Goal: Task Accomplishment & Management: Use online tool/utility

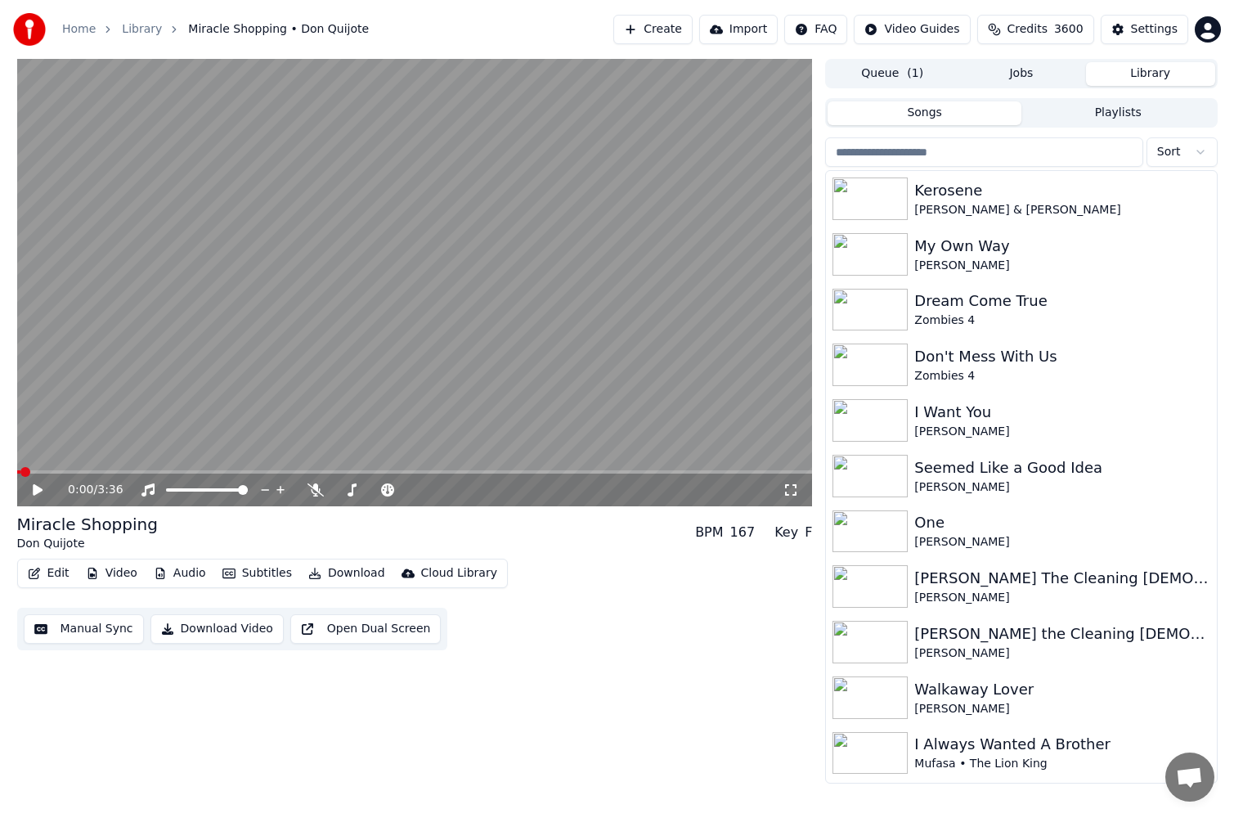
click at [48, 572] on button "Edit" at bounding box center [48, 573] width 55 height 23
click at [106, 576] on button "Video" at bounding box center [111, 573] width 65 height 23
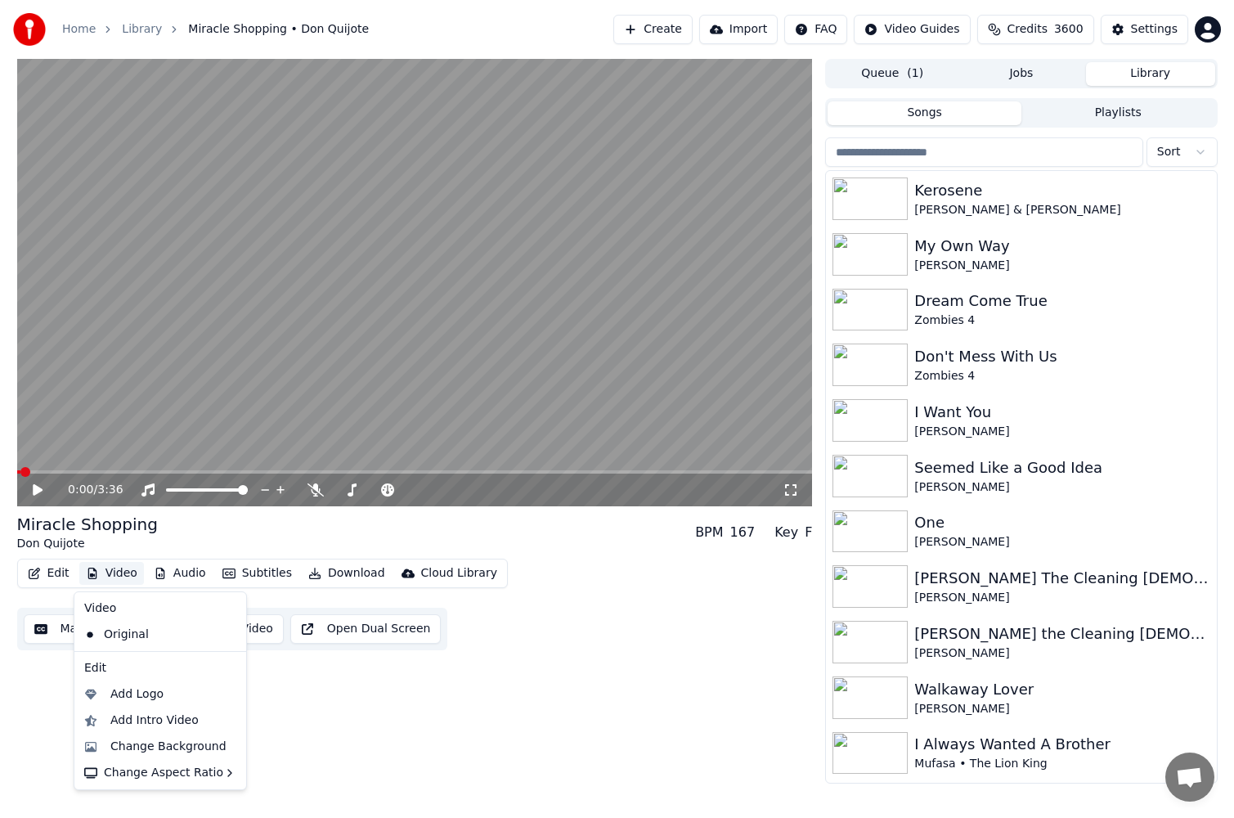
click at [106, 576] on button "Video" at bounding box center [111, 573] width 65 height 23
click at [157, 746] on div "Change Background" at bounding box center [168, 747] width 116 height 16
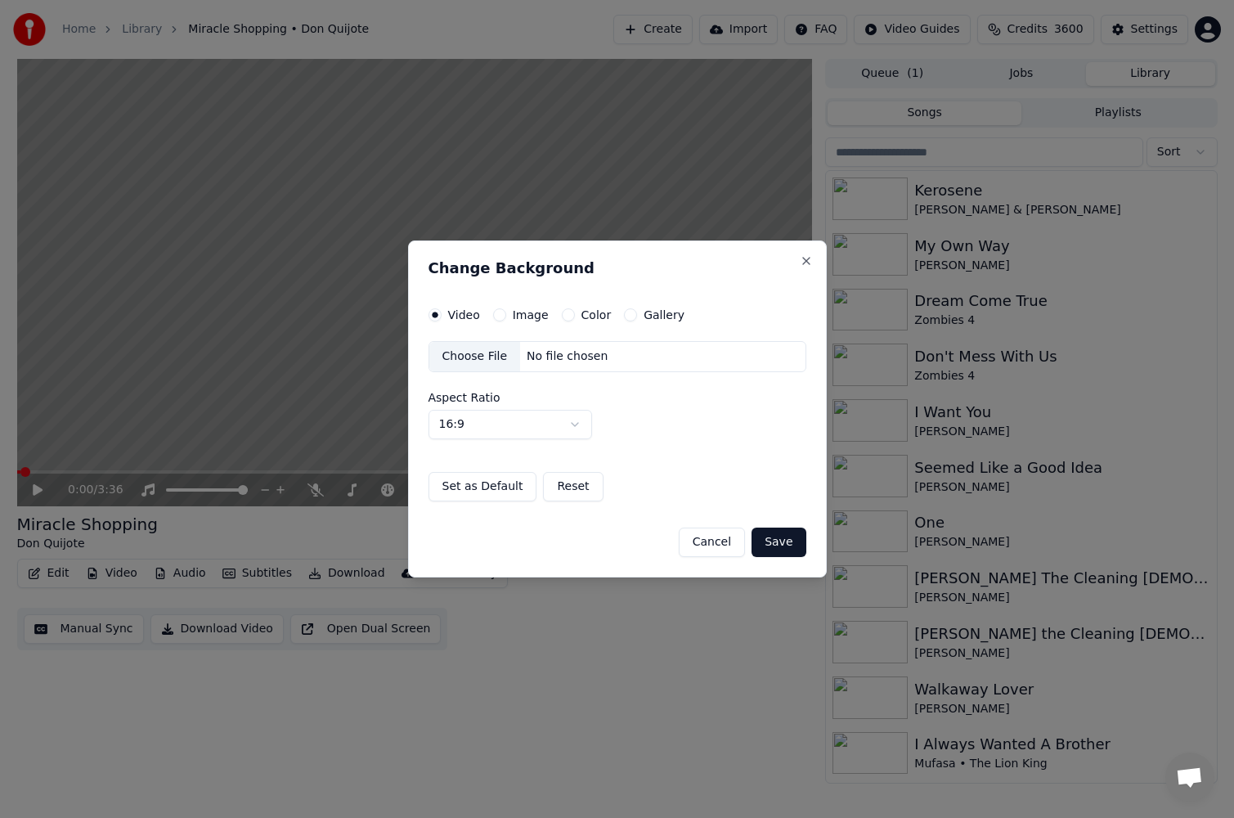
click at [498, 313] on button "Image" at bounding box center [499, 314] width 13 height 13
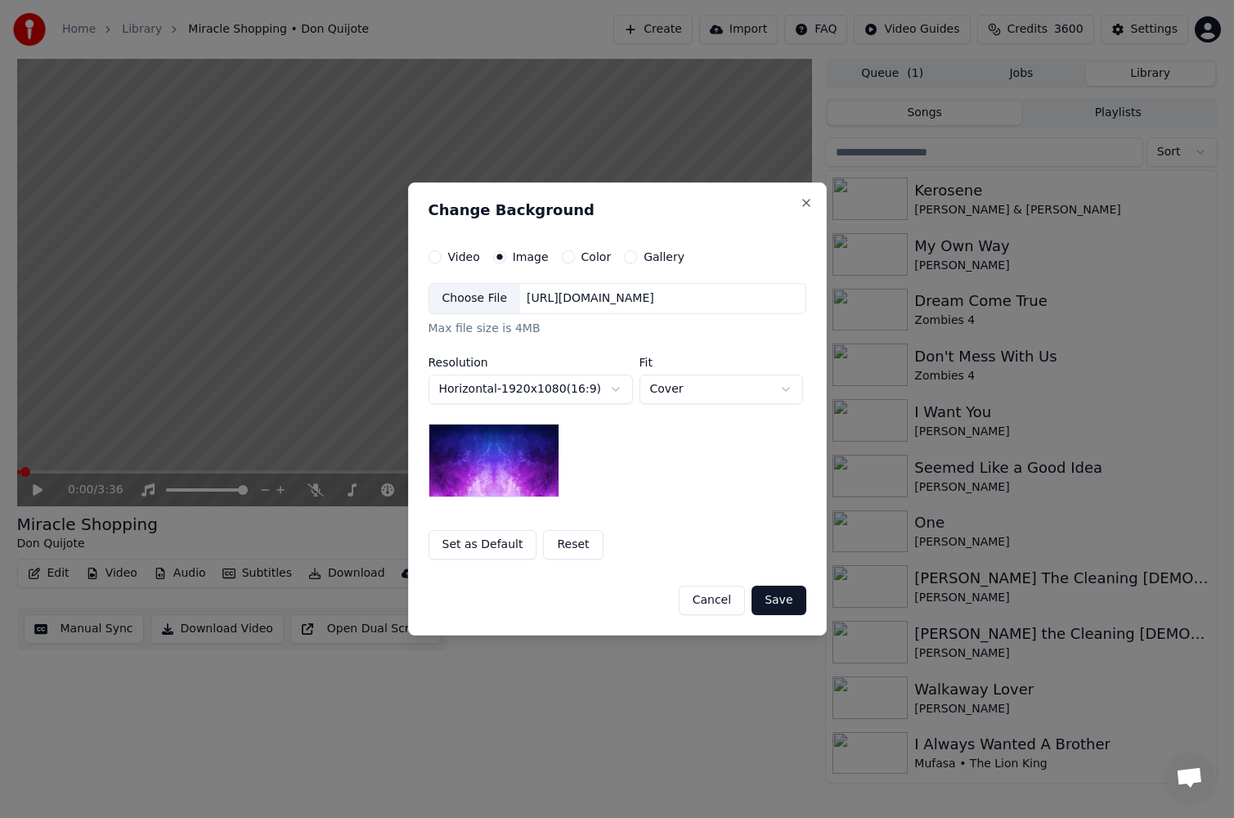
click at [555, 295] on div "[URL][DOMAIN_NAME]" at bounding box center [590, 298] width 141 height 16
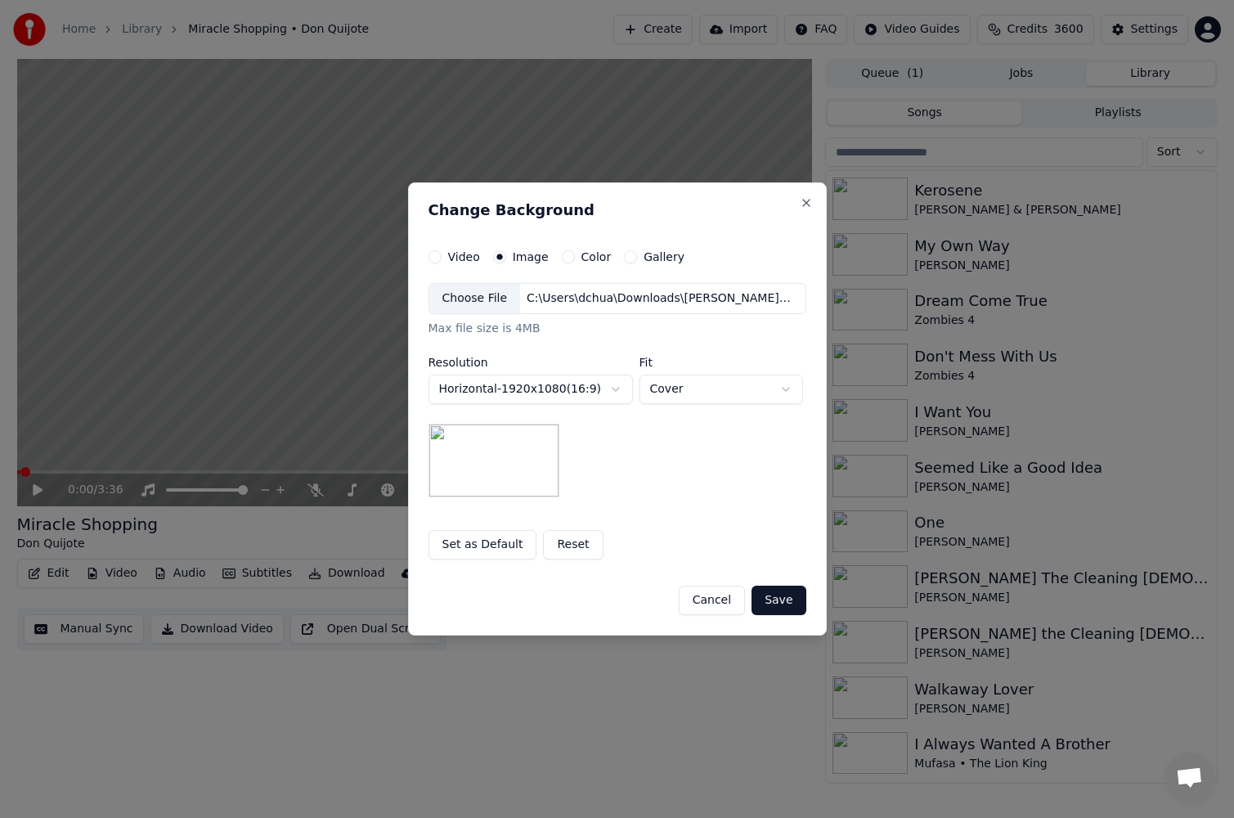
click at [784, 597] on button "Save" at bounding box center [779, 600] width 54 height 29
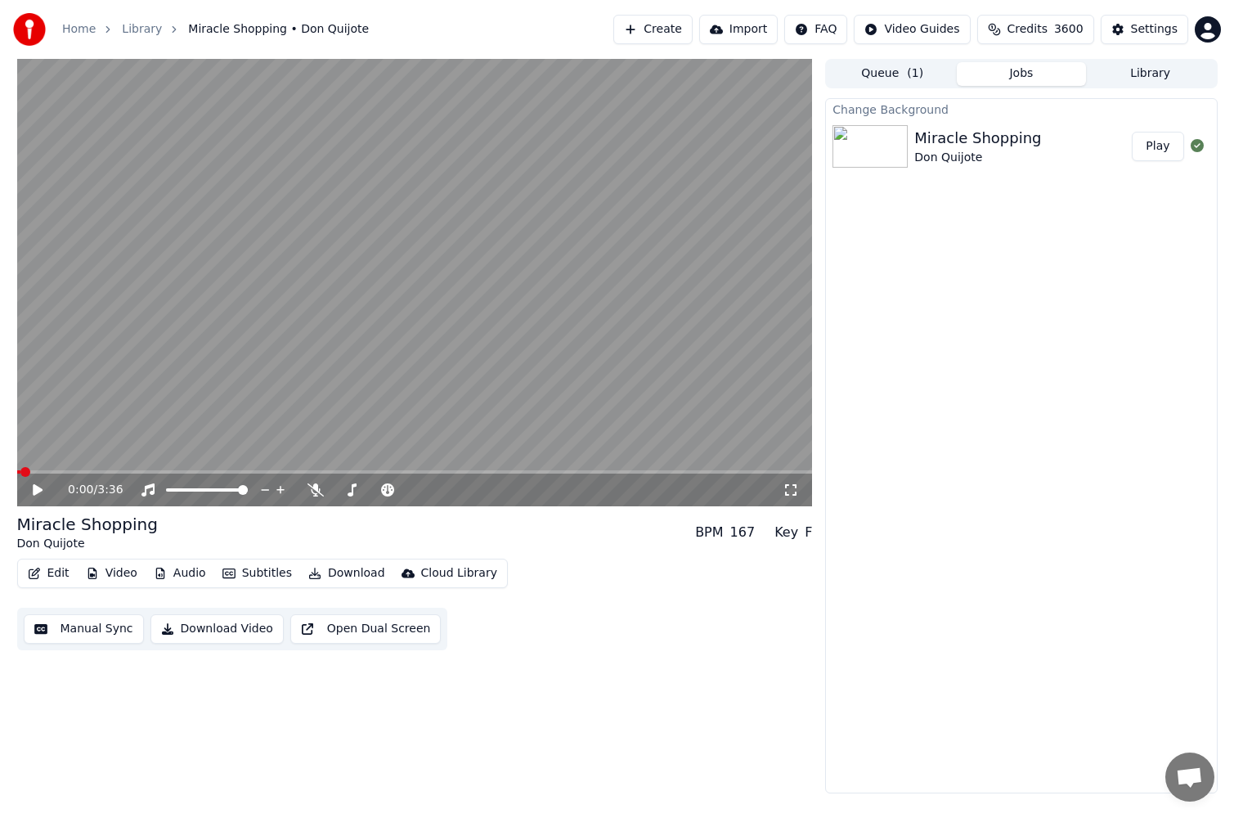
click at [1169, 144] on button "Play" at bounding box center [1158, 146] width 52 height 29
click at [67, 472] on span at bounding box center [415, 471] width 796 height 3
click at [121, 470] on span at bounding box center [415, 471] width 796 height 3
click at [37, 487] on icon at bounding box center [49, 489] width 38 height 13
click at [72, 626] on button "Manual Sync" at bounding box center [84, 628] width 120 height 29
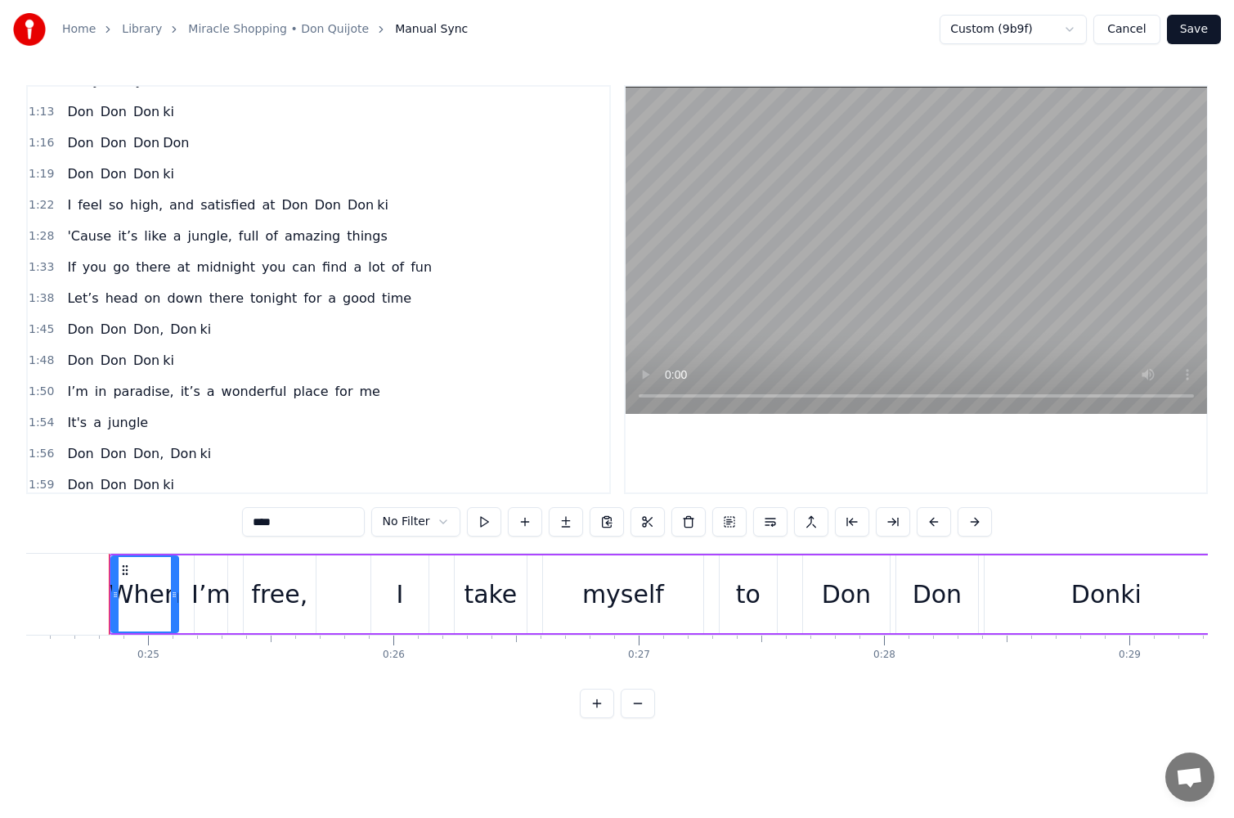
scroll to position [437, 0]
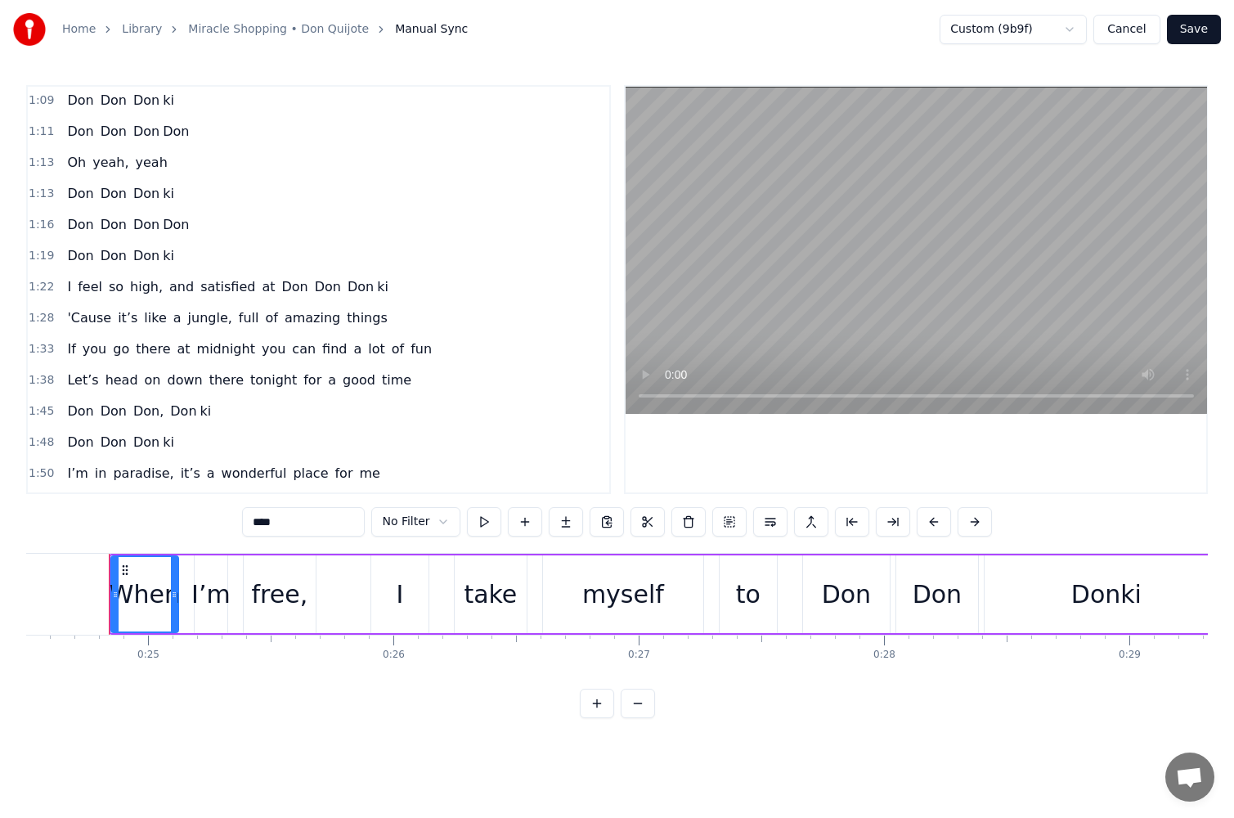
click at [182, 215] on div "[PERSON_NAME]" at bounding box center [128, 224] width 135 height 29
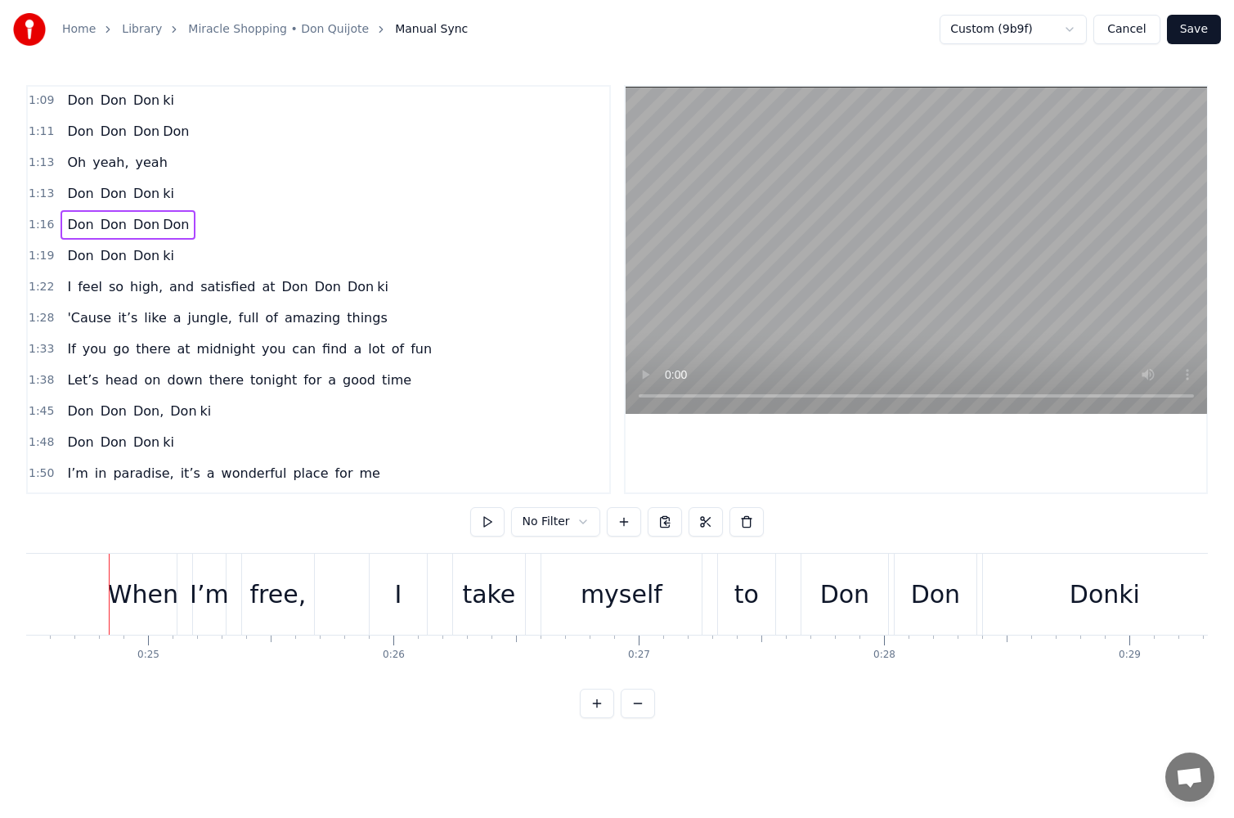
scroll to position [0, 18750]
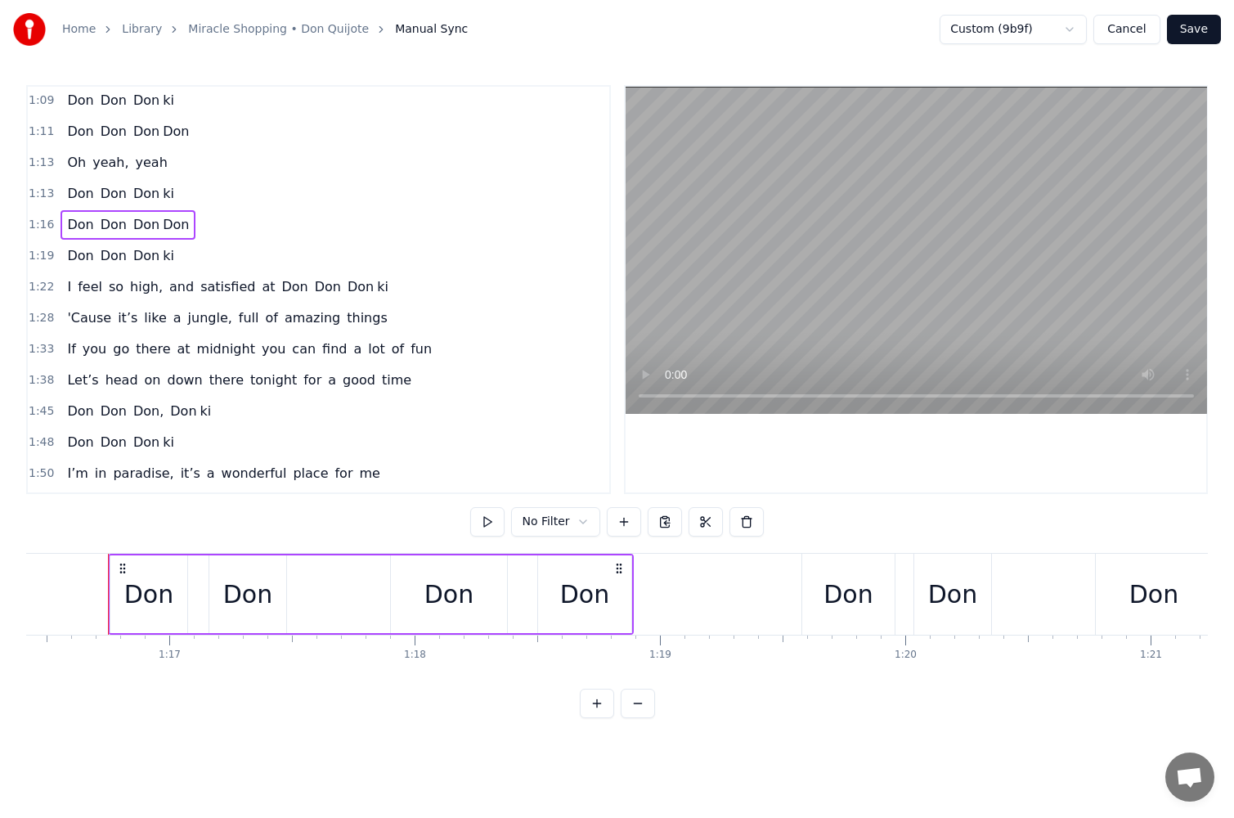
click at [344, 586] on div "[PERSON_NAME]" at bounding box center [371, 594] width 526 height 81
click at [664, 525] on button at bounding box center [665, 521] width 34 height 29
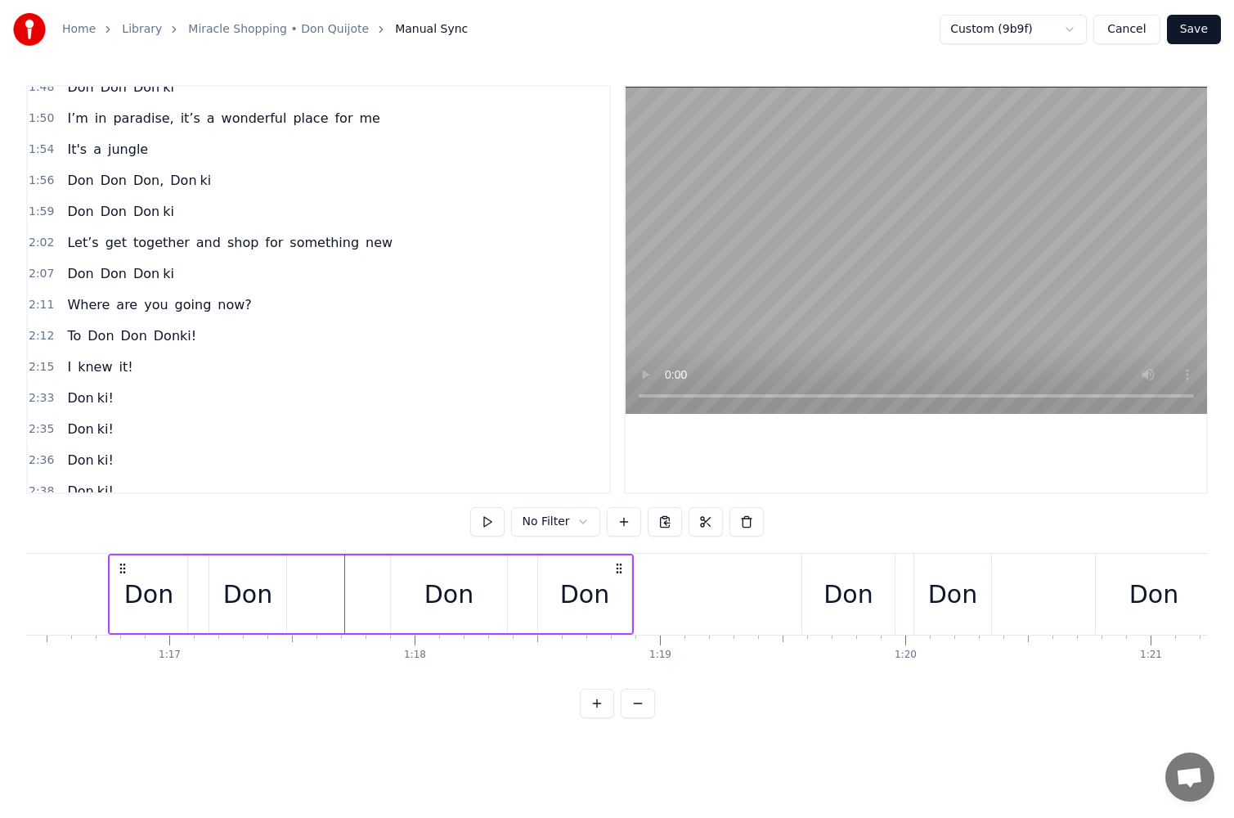
click at [161, 275] on span "ki" at bounding box center [168, 273] width 15 height 19
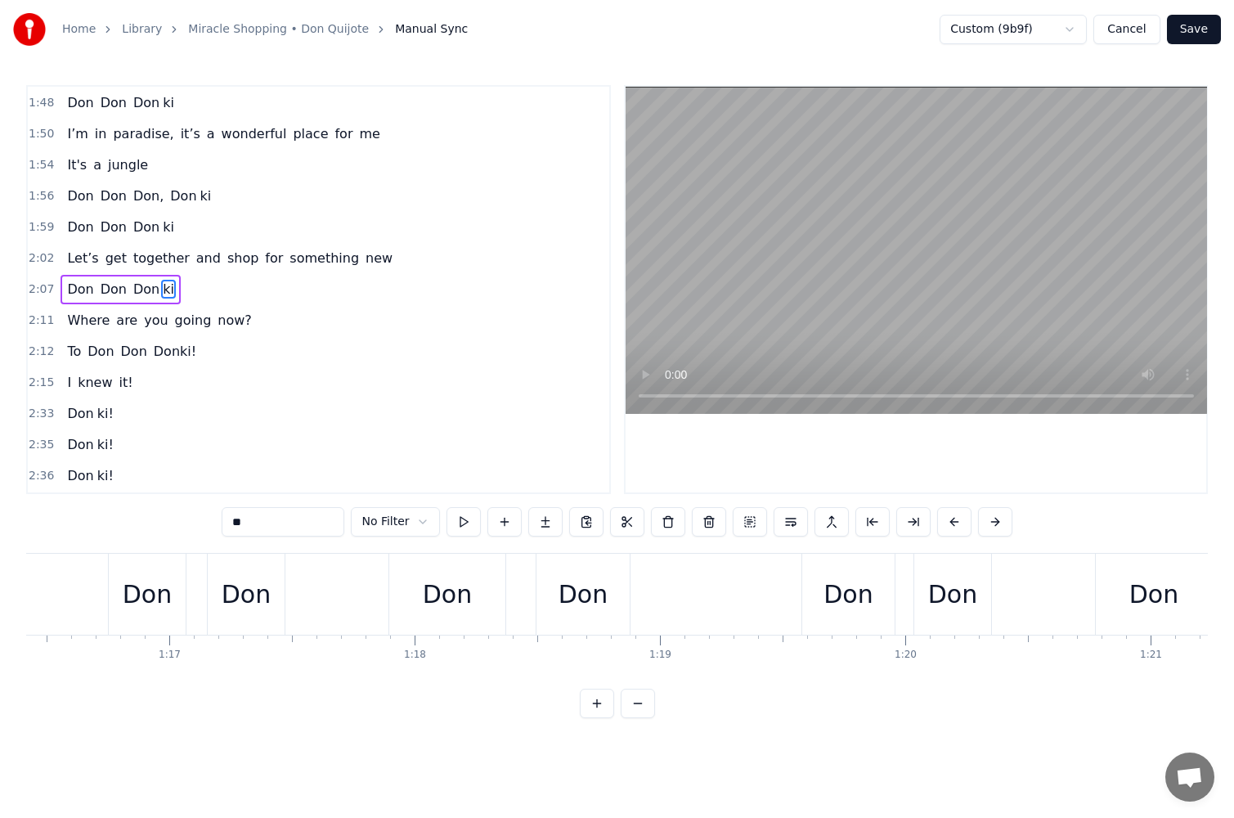
scroll to position [0, 31356]
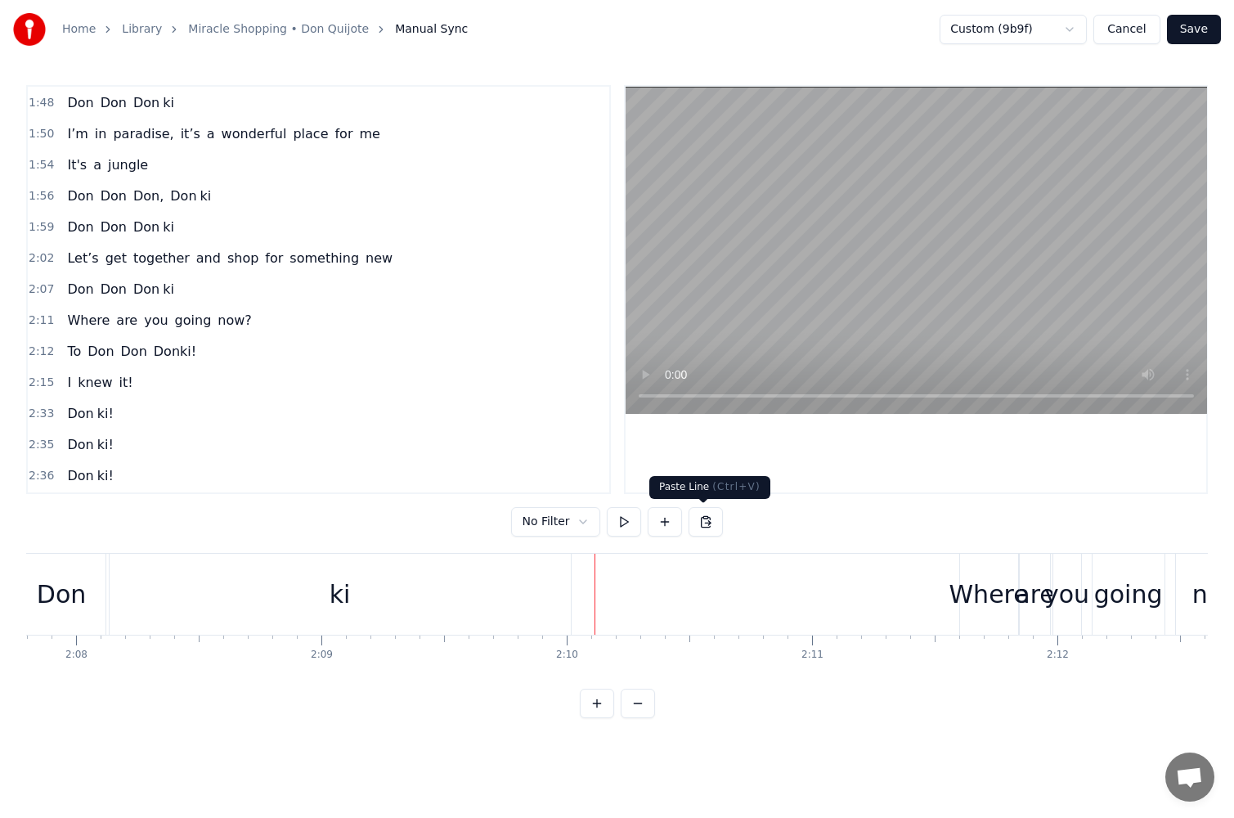
click at [699, 520] on button at bounding box center [706, 521] width 34 height 29
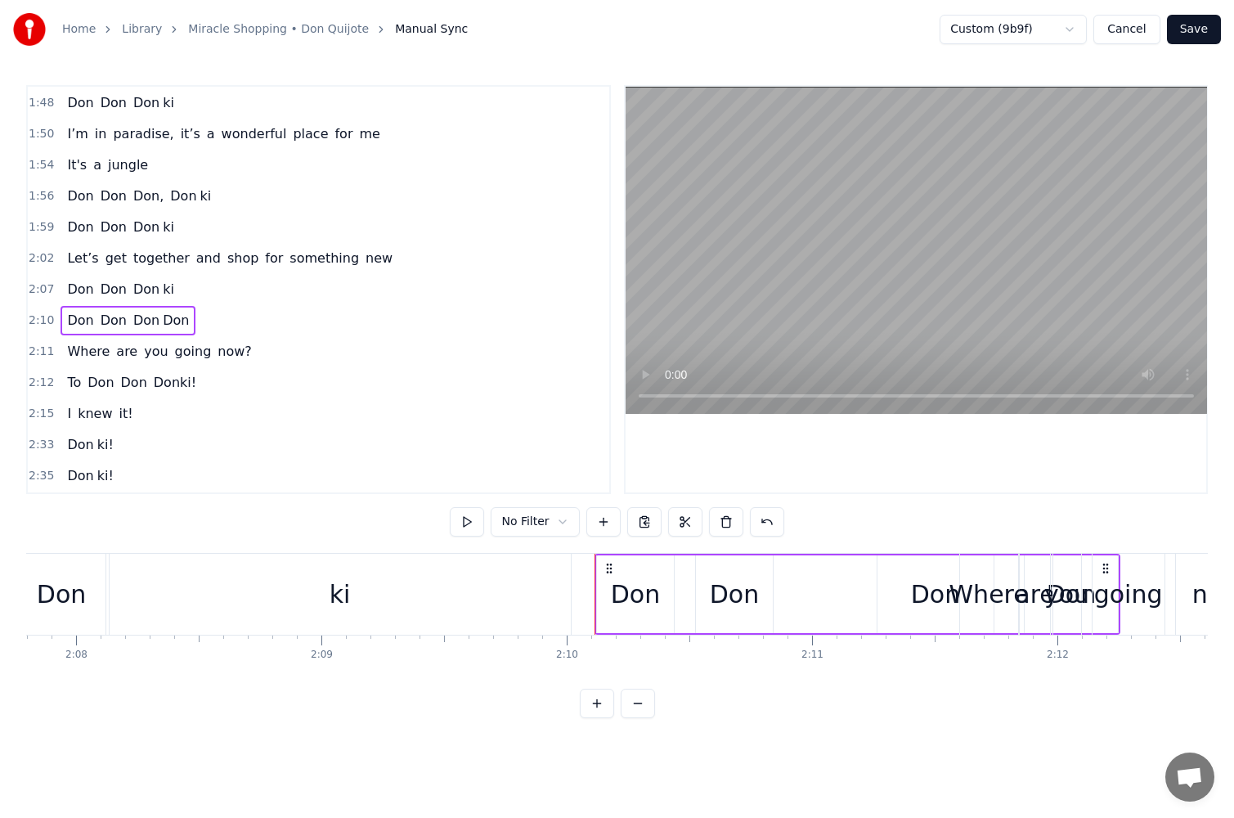
click at [564, 520] on html "Home Library Miracle Shopping • Don Quijote Manual Sync Custom (9b9f) Cancel Sa…" at bounding box center [617, 372] width 1234 height 744
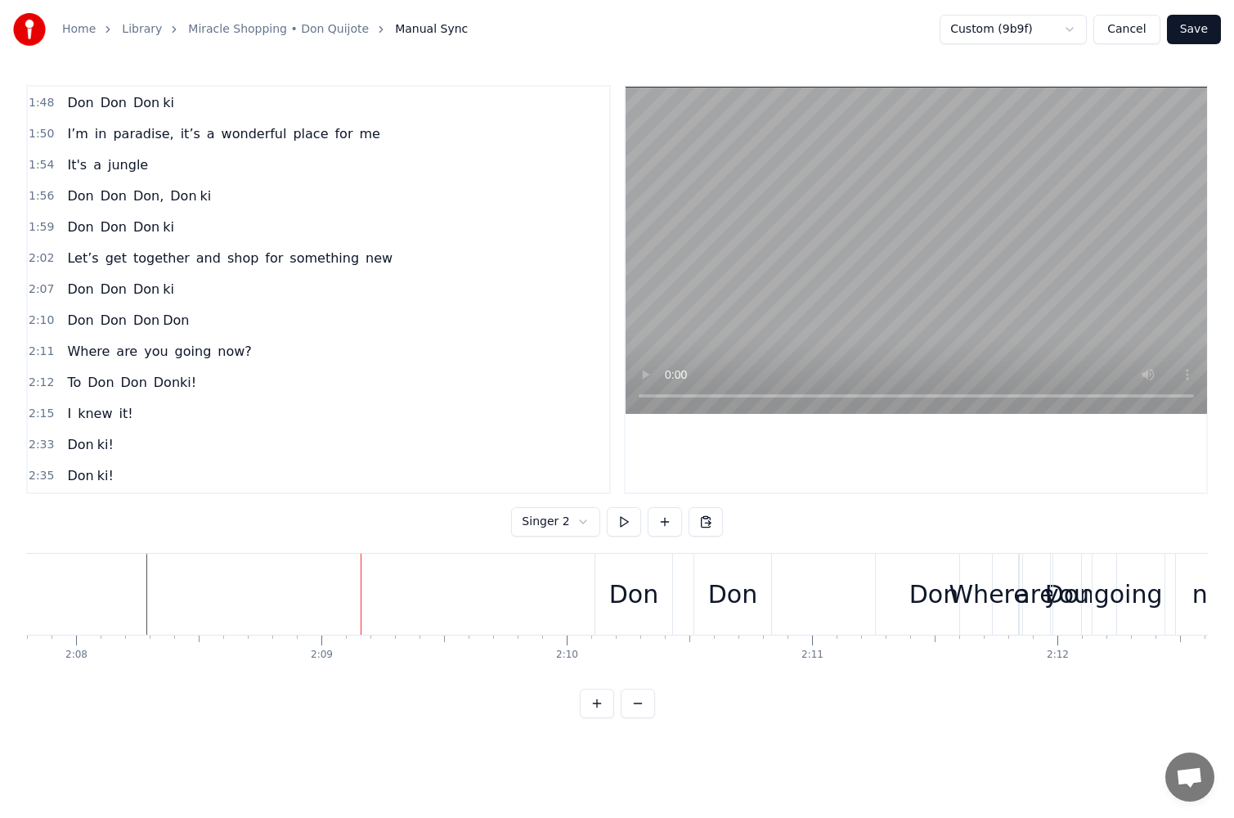
click at [682, 582] on div "[PERSON_NAME]" at bounding box center [858, 594] width 526 height 81
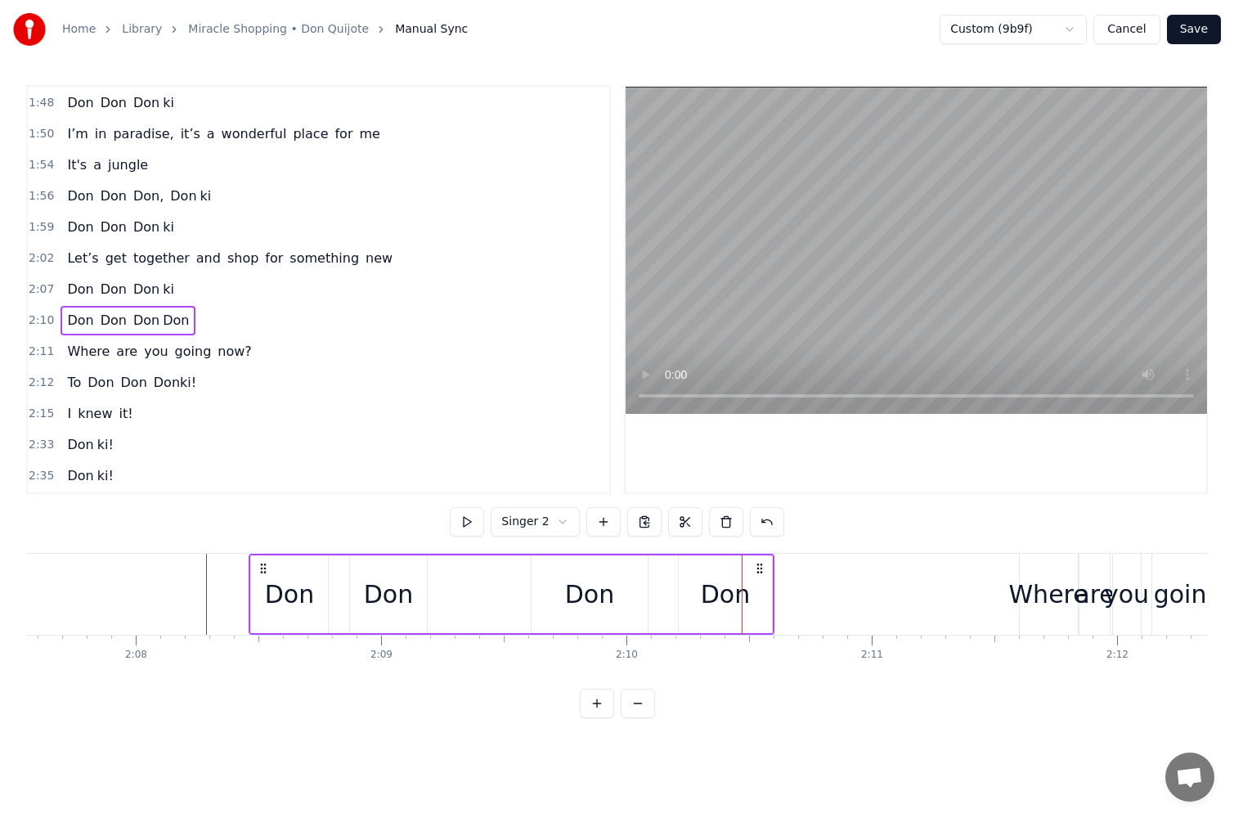
scroll to position [0, 31296]
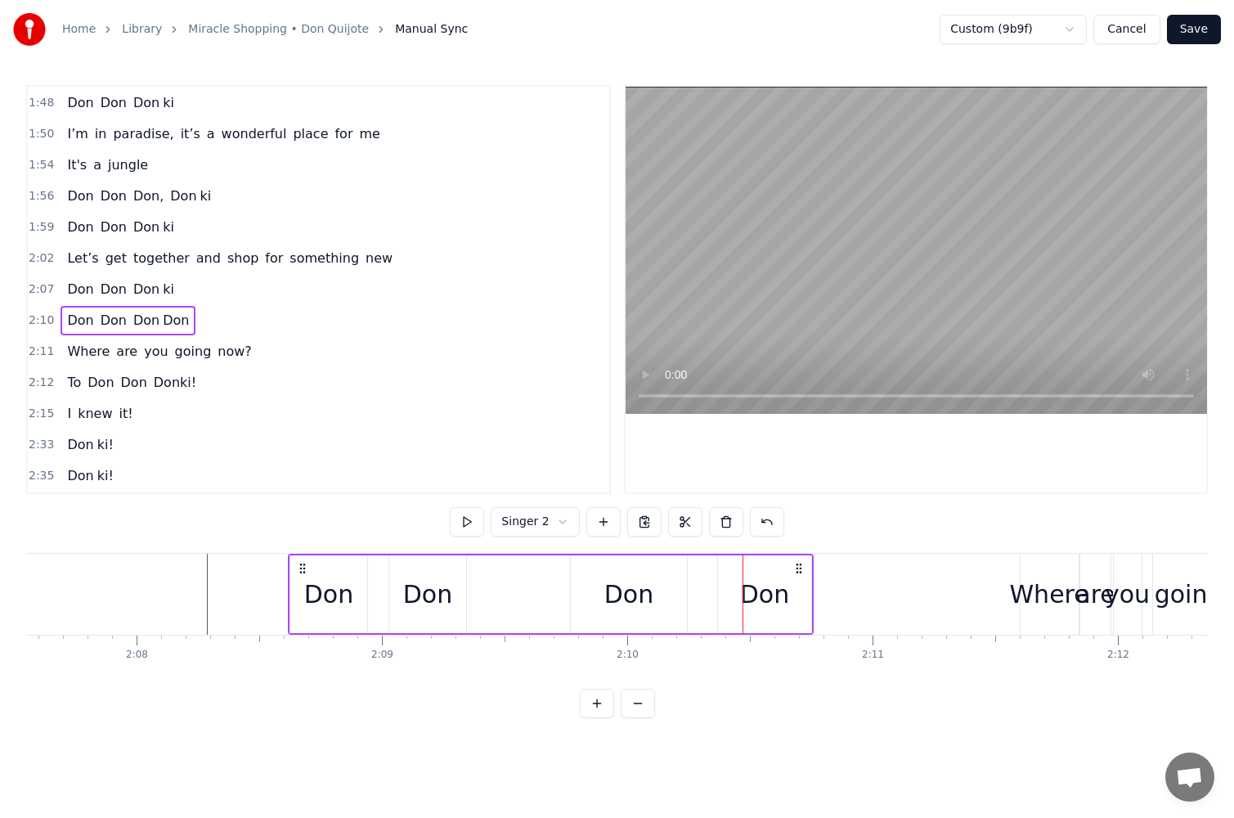
drag, startPoint x: 608, startPoint y: 564, endPoint x: 302, endPoint y: 577, distance: 307.0
click at [302, 577] on div "[PERSON_NAME]" at bounding box center [551, 594] width 526 height 81
click at [460, 519] on button at bounding box center [467, 521] width 34 height 29
click at [465, 519] on button at bounding box center [467, 521] width 34 height 29
click at [461, 519] on button at bounding box center [467, 521] width 34 height 29
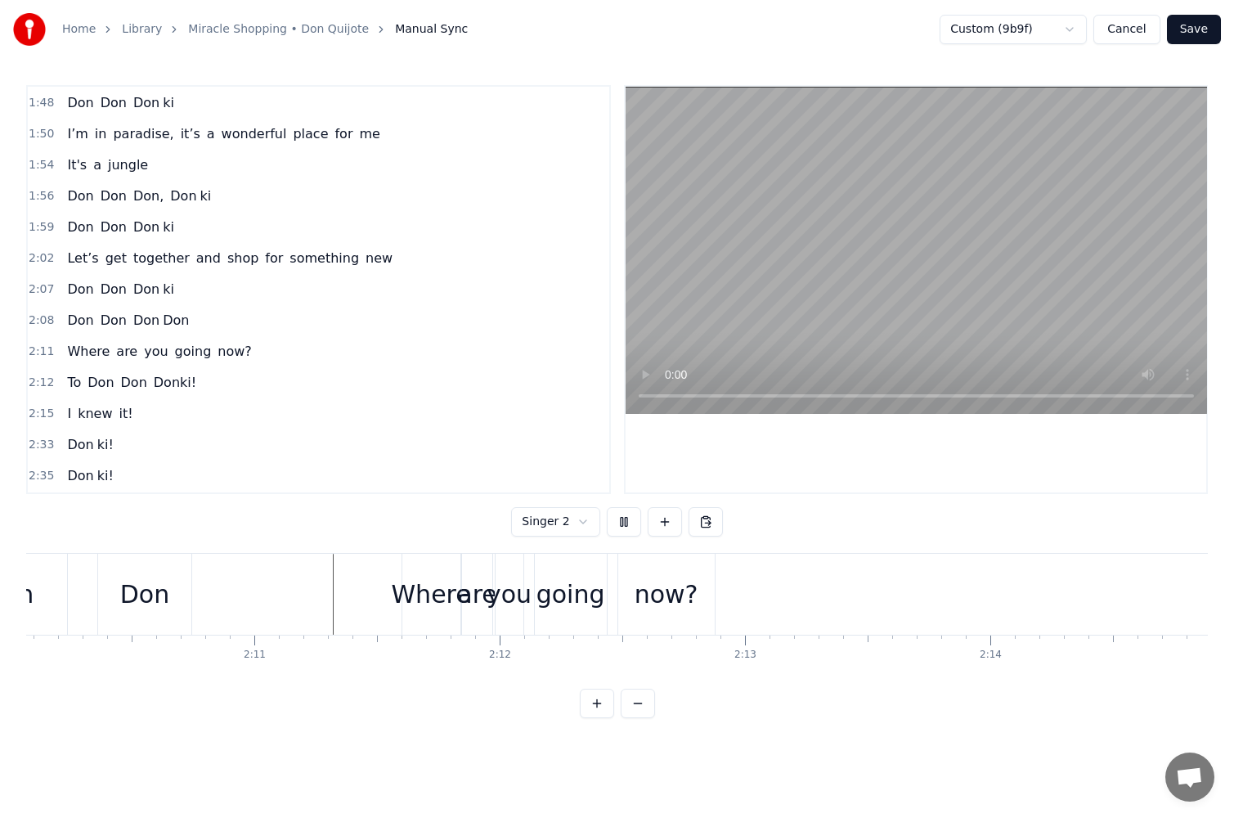
scroll to position [0, 34115]
click at [575, 528] on html "Home Library Miracle Shopping • Don Quijote Manual Sync Custom (9b9f) Cancel Sa…" at bounding box center [617, 372] width 1234 height 744
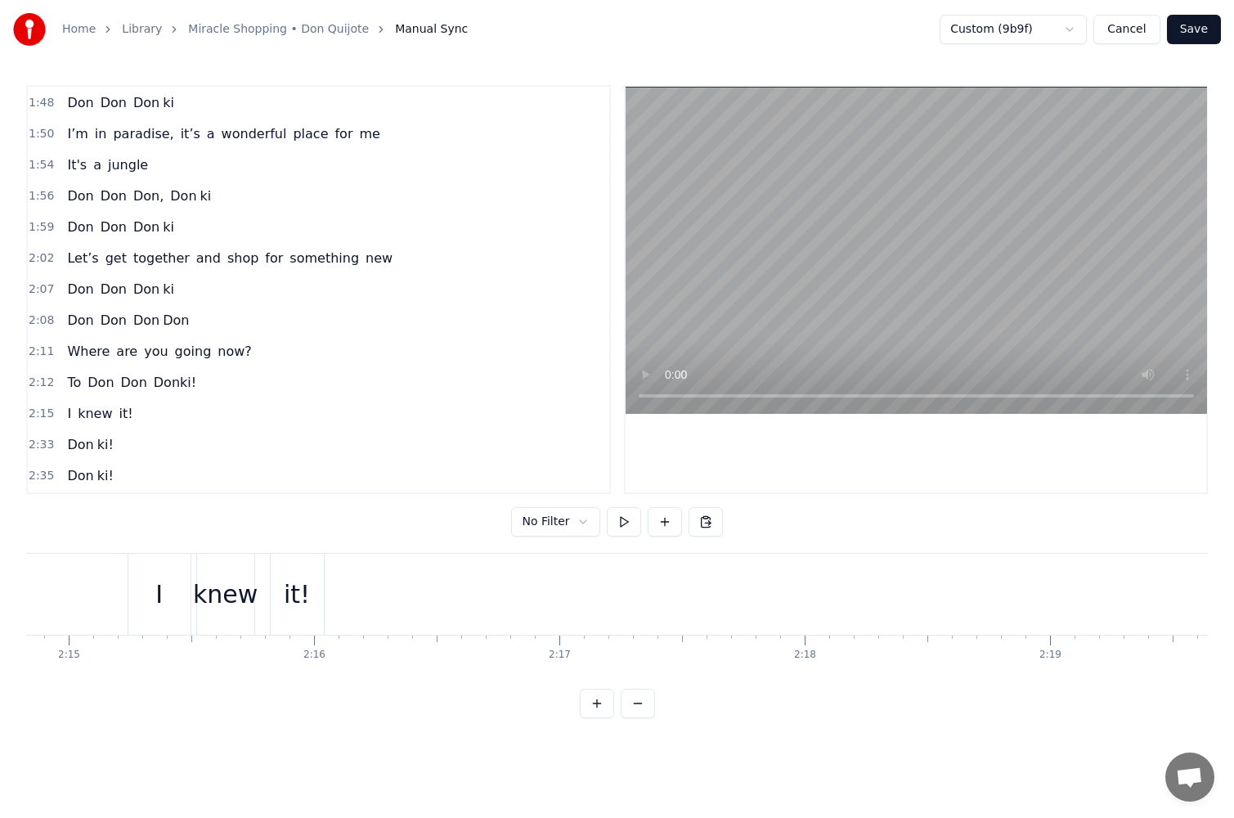
scroll to position [0, 32047]
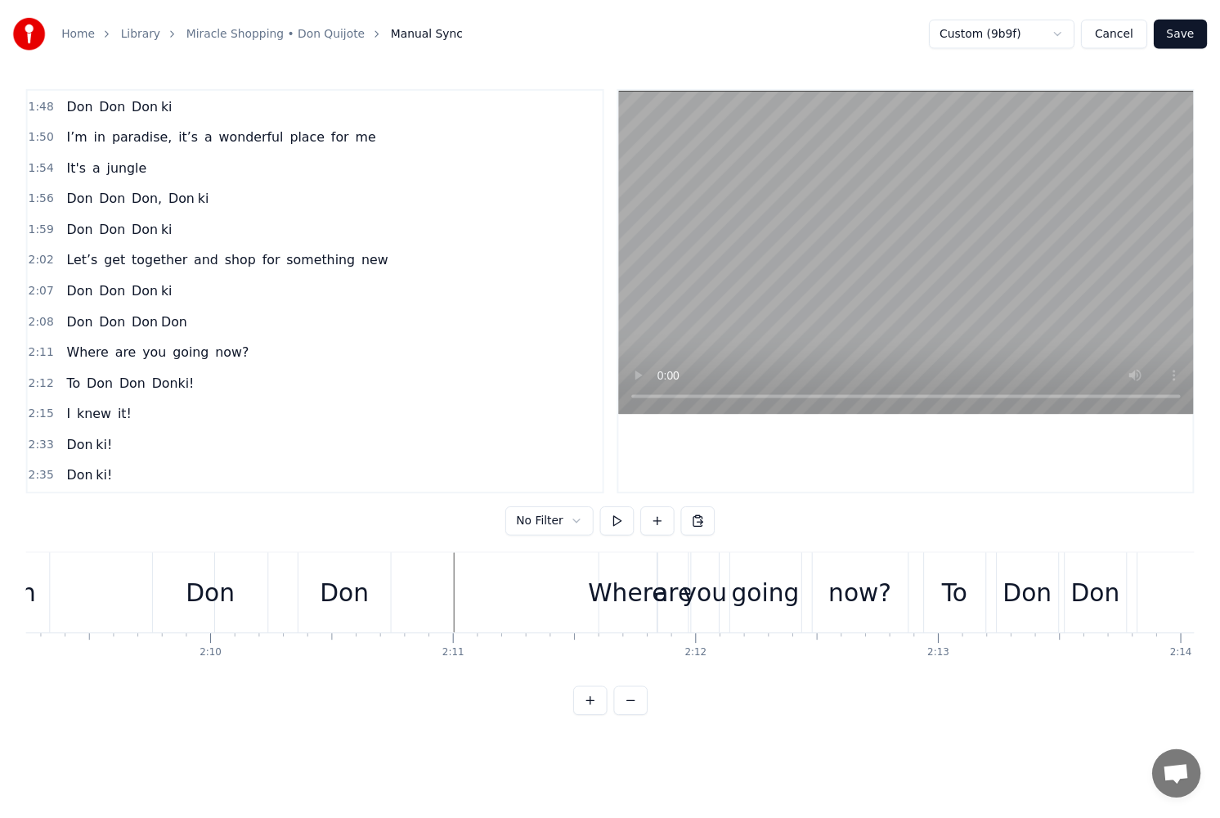
scroll to position [0, 31678]
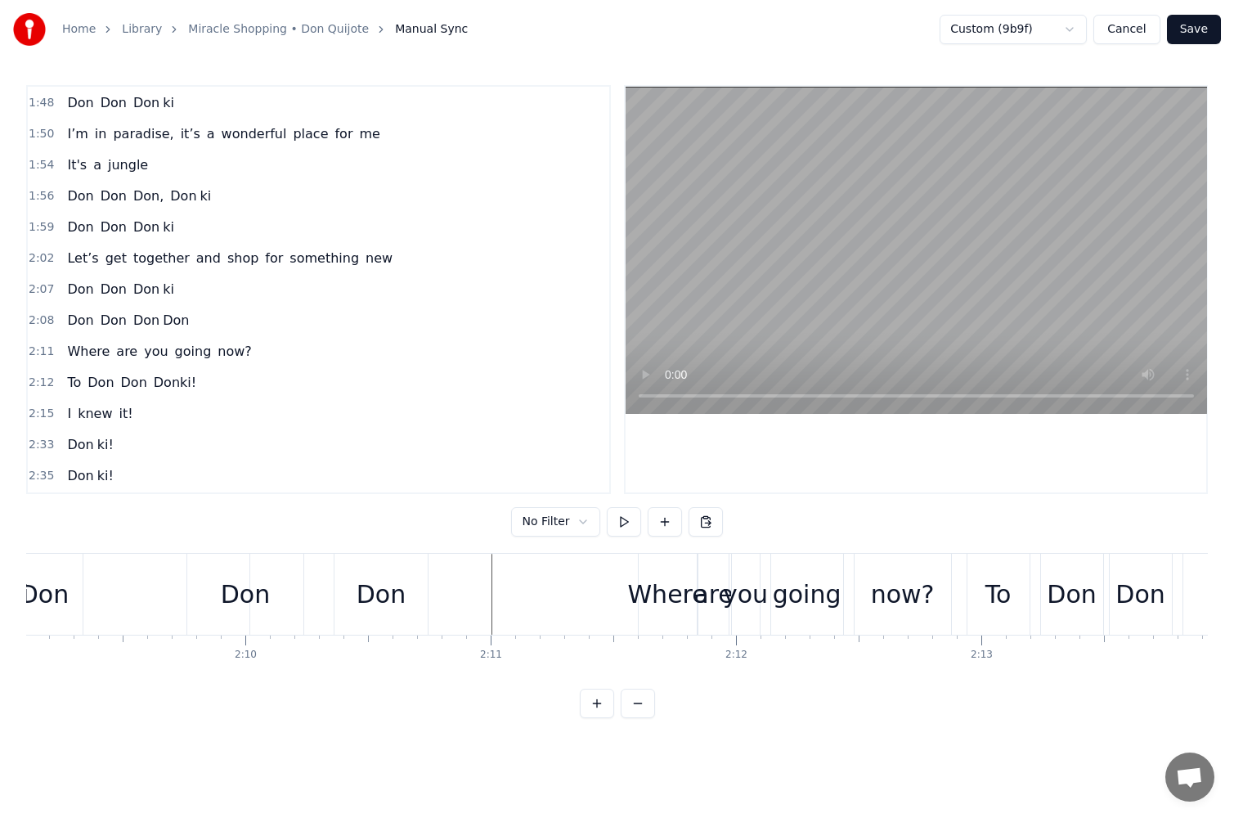
click at [1202, 23] on button "Save" at bounding box center [1194, 29] width 54 height 29
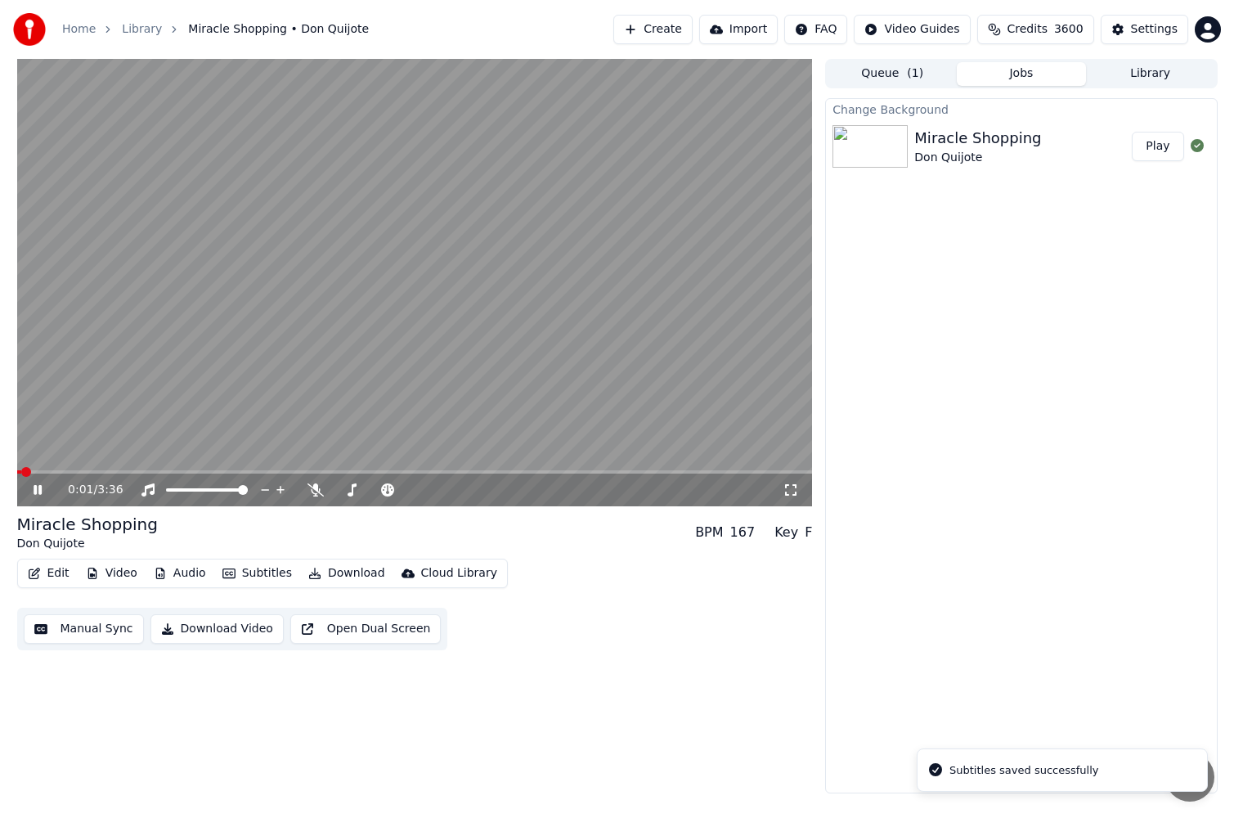
click at [35, 490] on icon at bounding box center [38, 490] width 8 height 10
click at [54, 577] on button "Edit" at bounding box center [48, 573] width 55 height 23
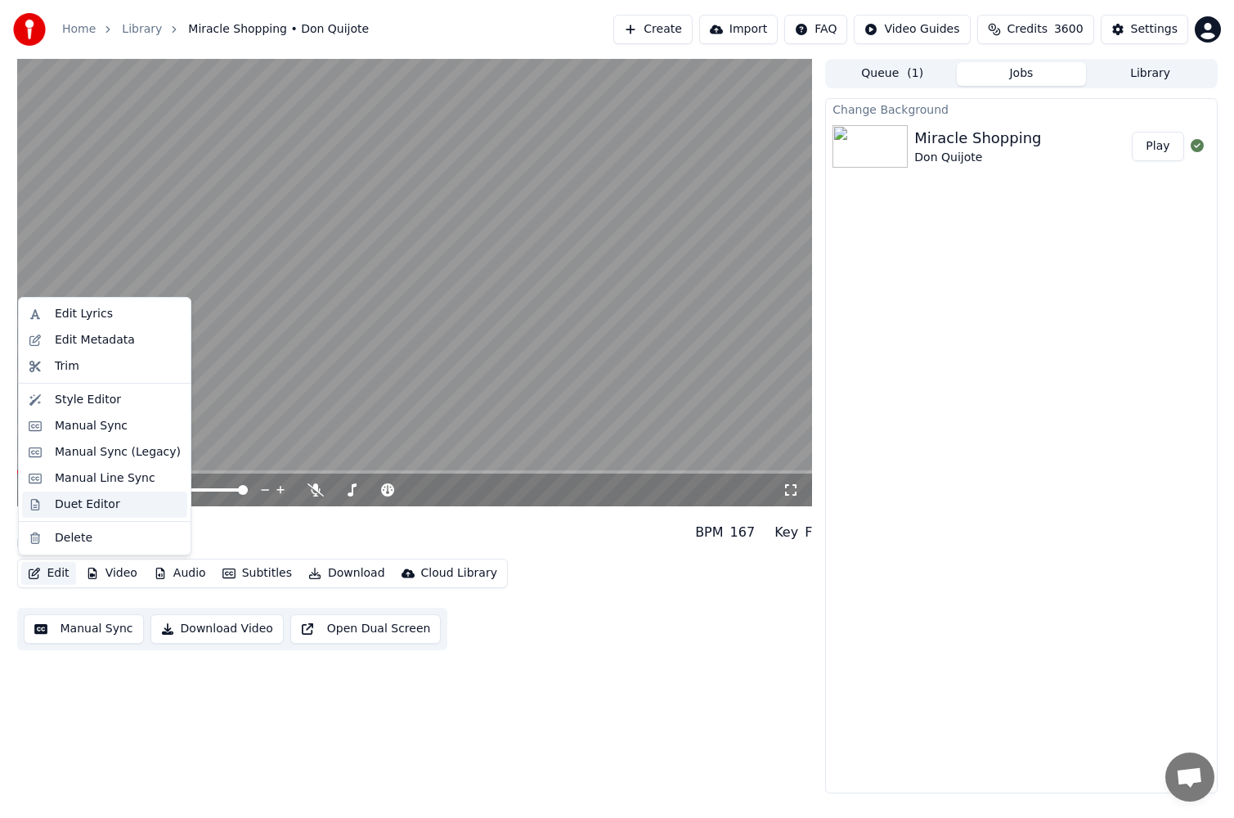
click at [95, 500] on div "Duet Editor" at bounding box center [87, 504] width 65 height 16
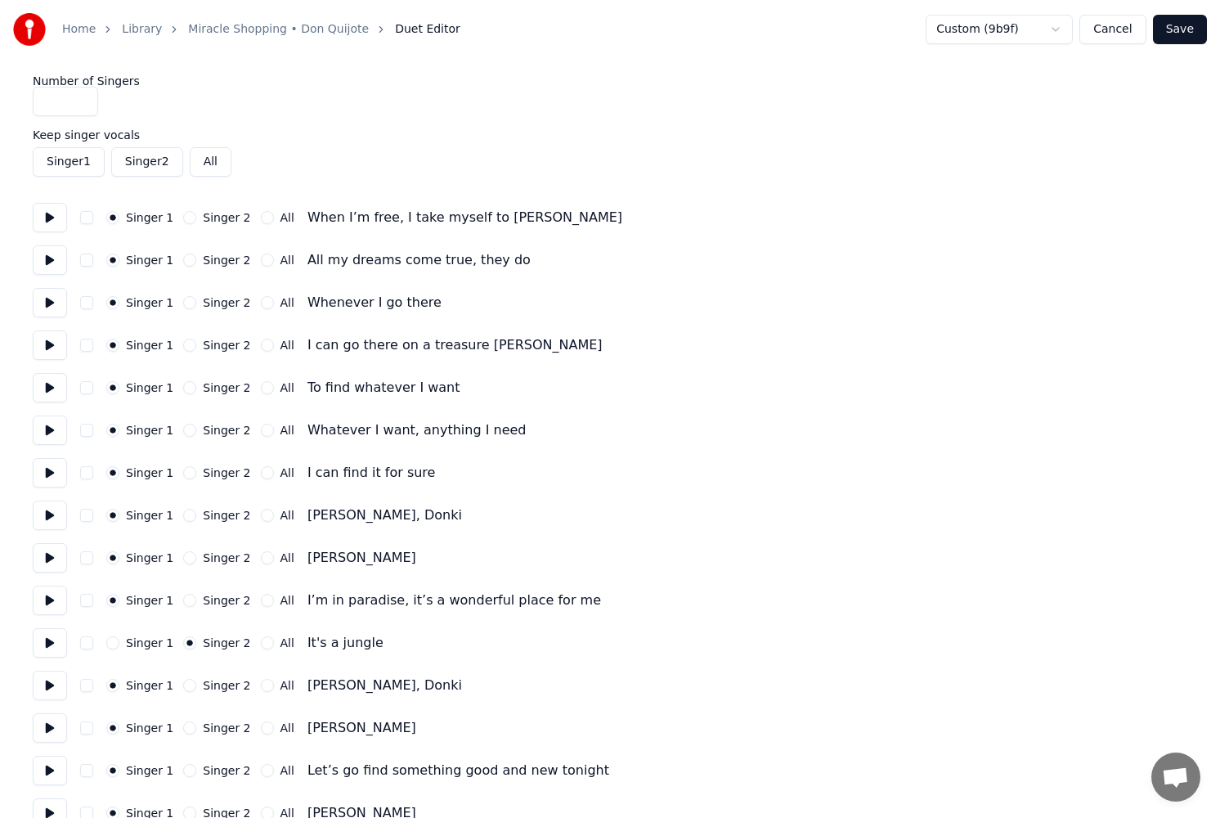
click at [83, 98] on input "*" at bounding box center [65, 101] width 65 height 29
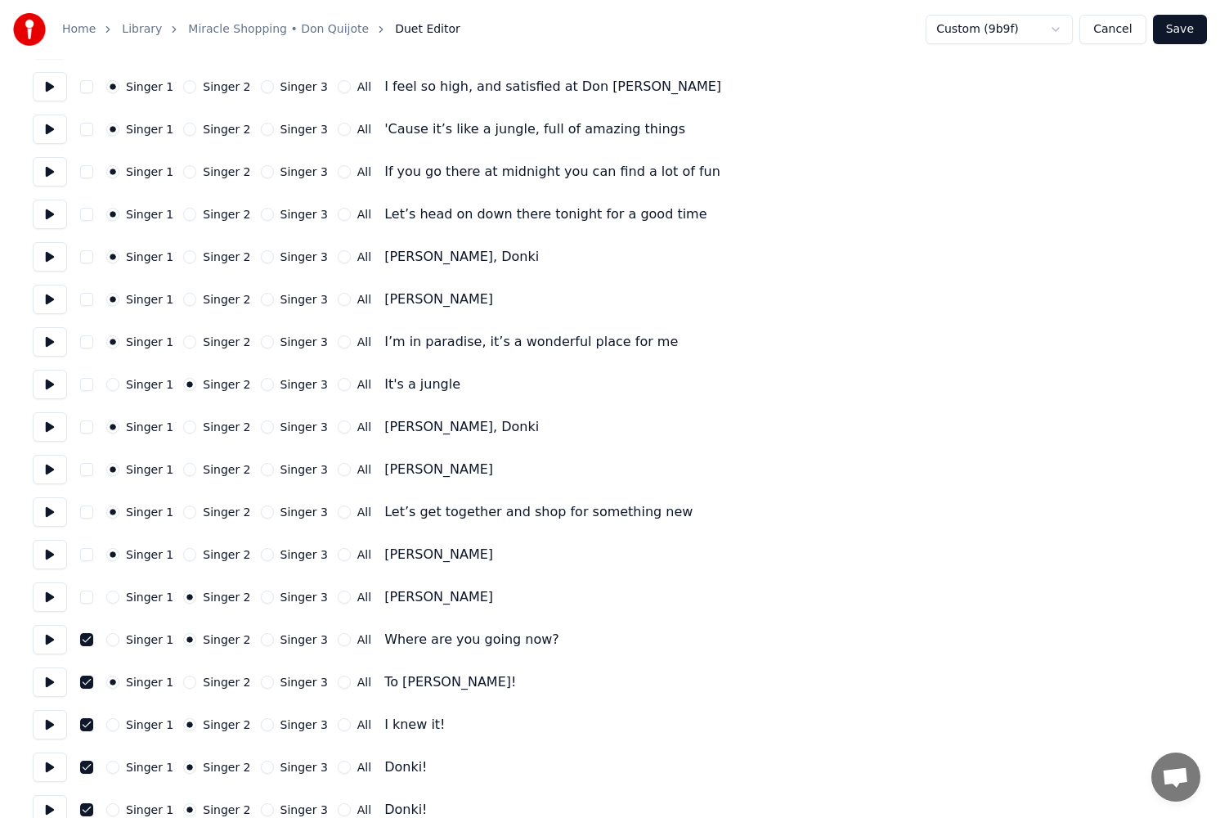
scroll to position [1390, 0]
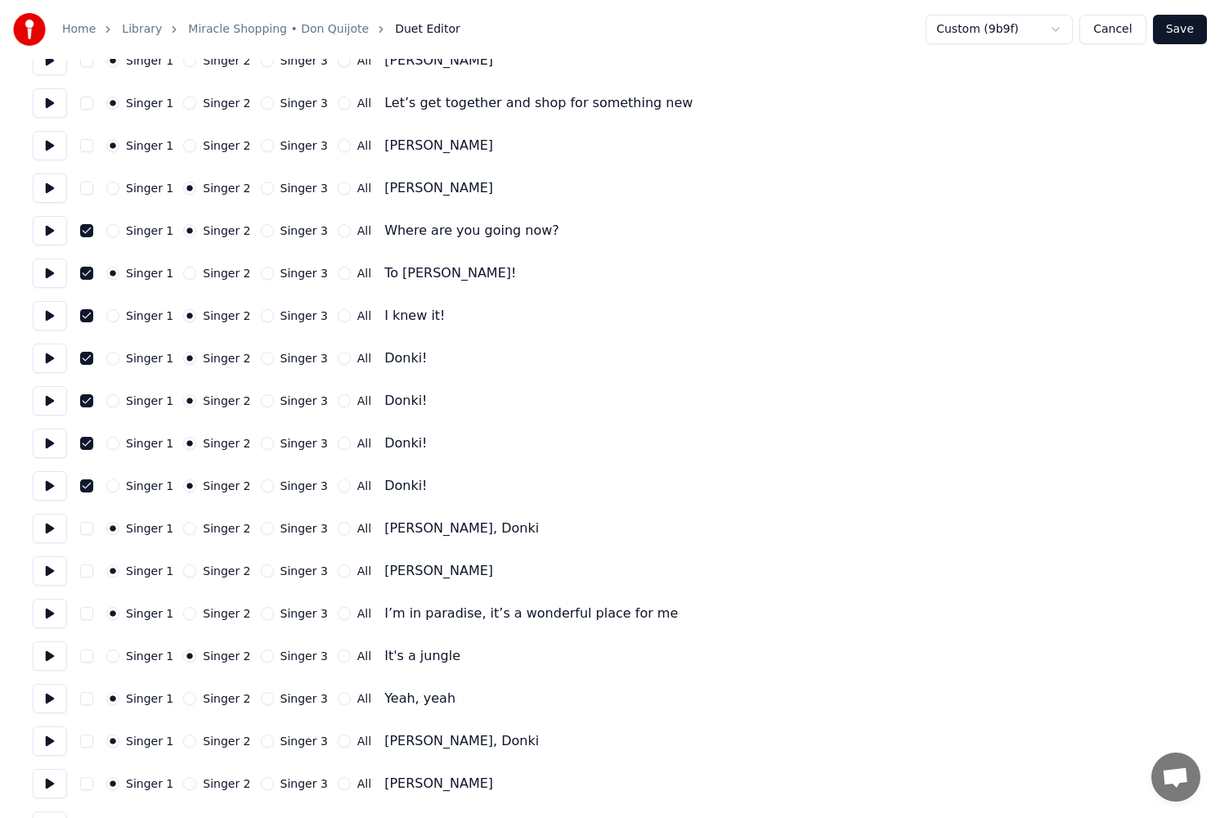
click at [338, 232] on button "All" at bounding box center [344, 230] width 13 height 13
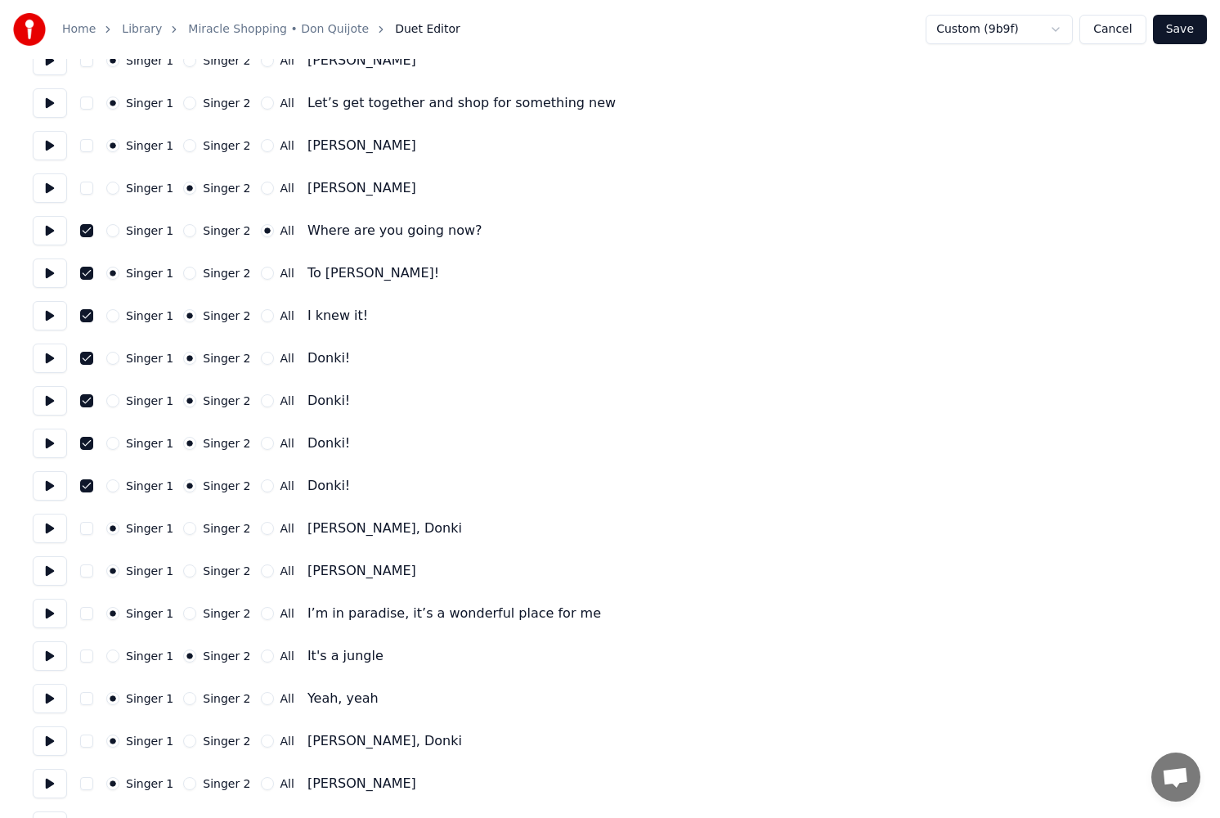
click at [264, 232] on circle "button" at bounding box center [267, 231] width 6 height 6
click at [185, 227] on button "Singer 2" at bounding box center [189, 230] width 13 height 13
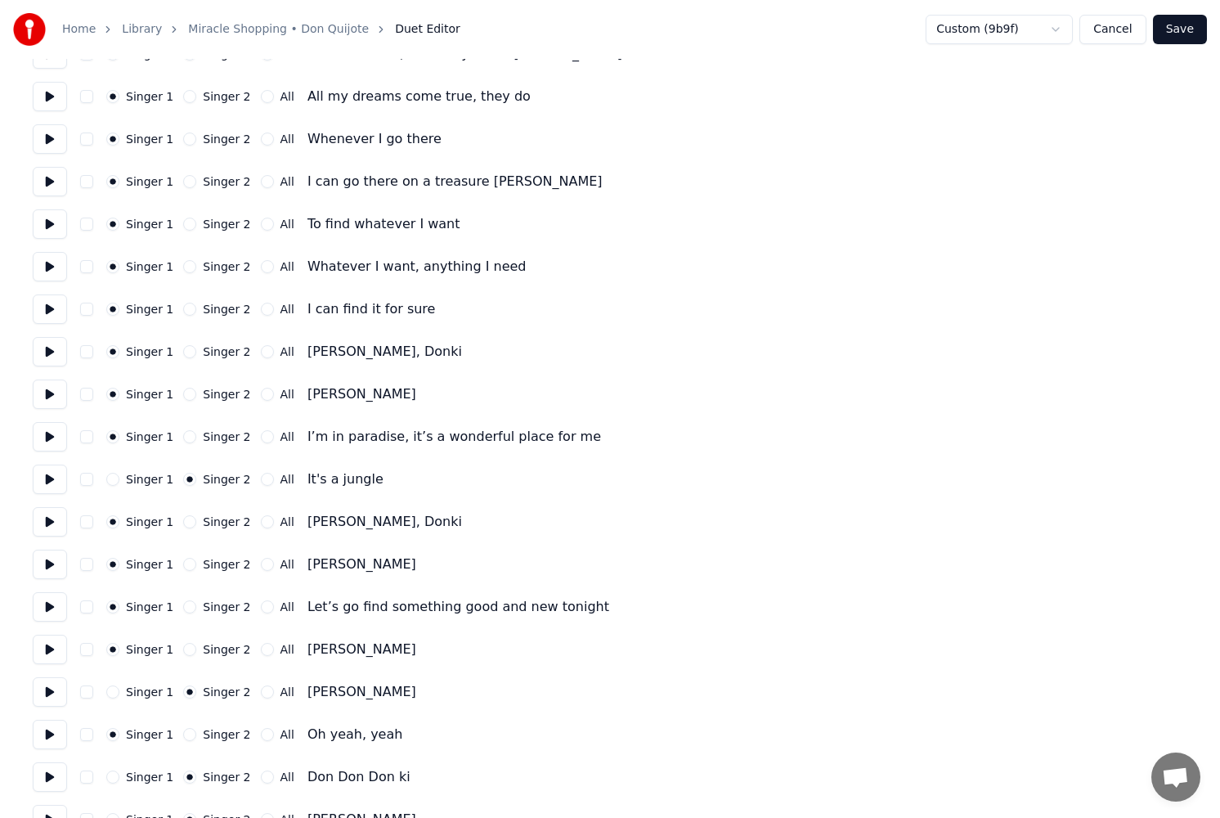
scroll to position [0, 0]
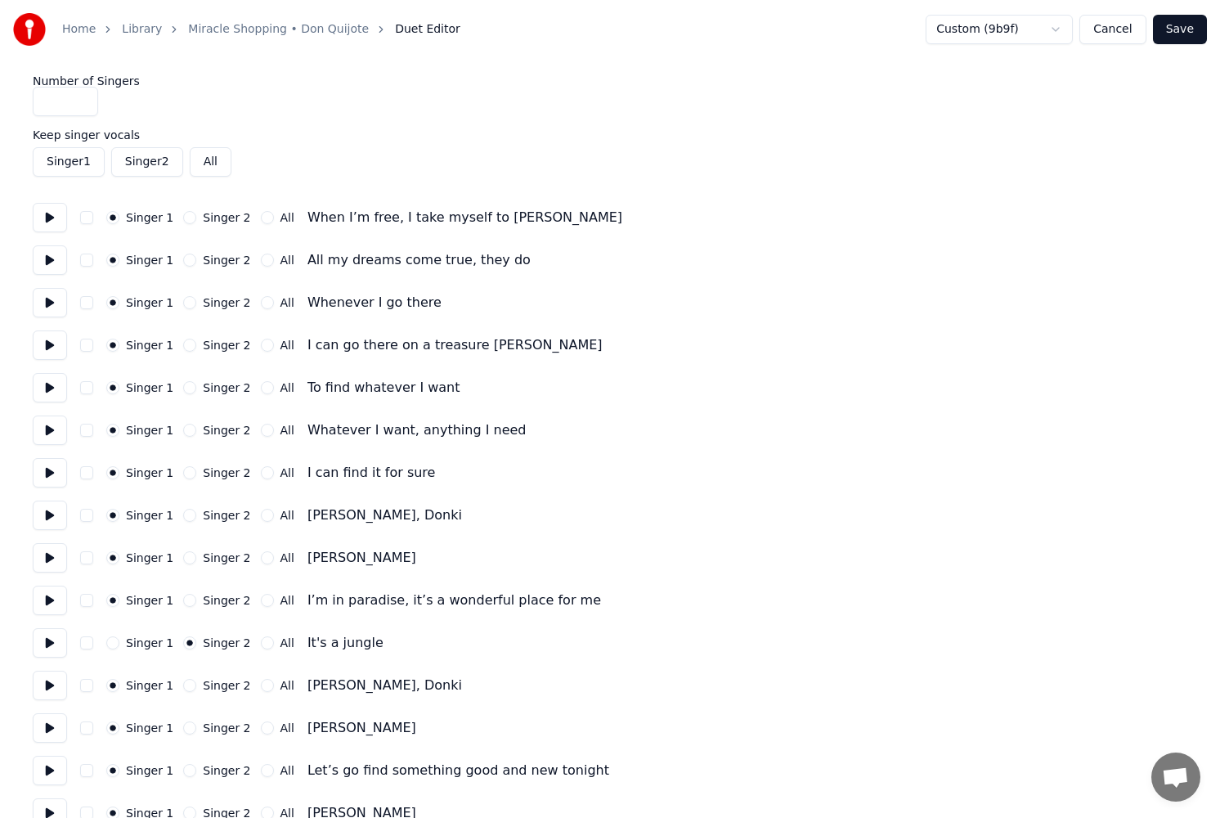
type input "*"
click at [82, 95] on input "*" at bounding box center [65, 101] width 65 height 29
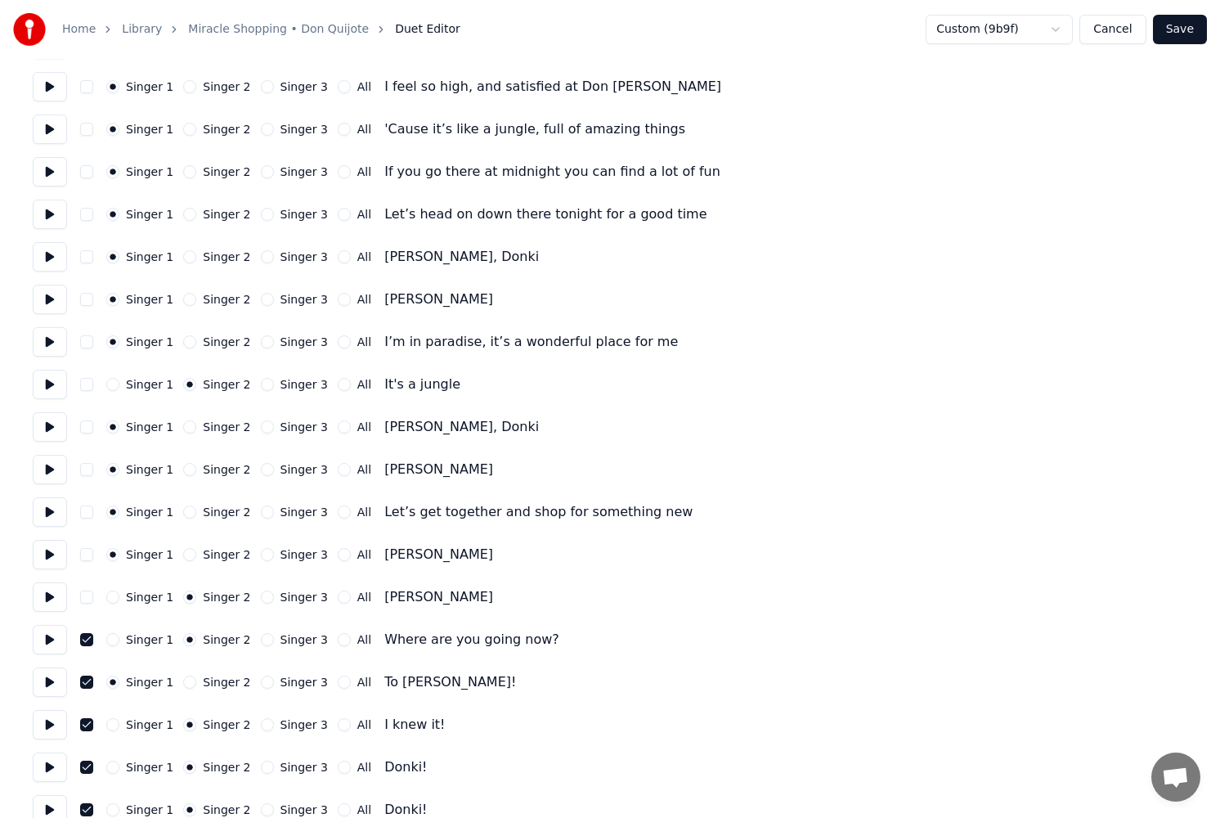
scroll to position [1145, 0]
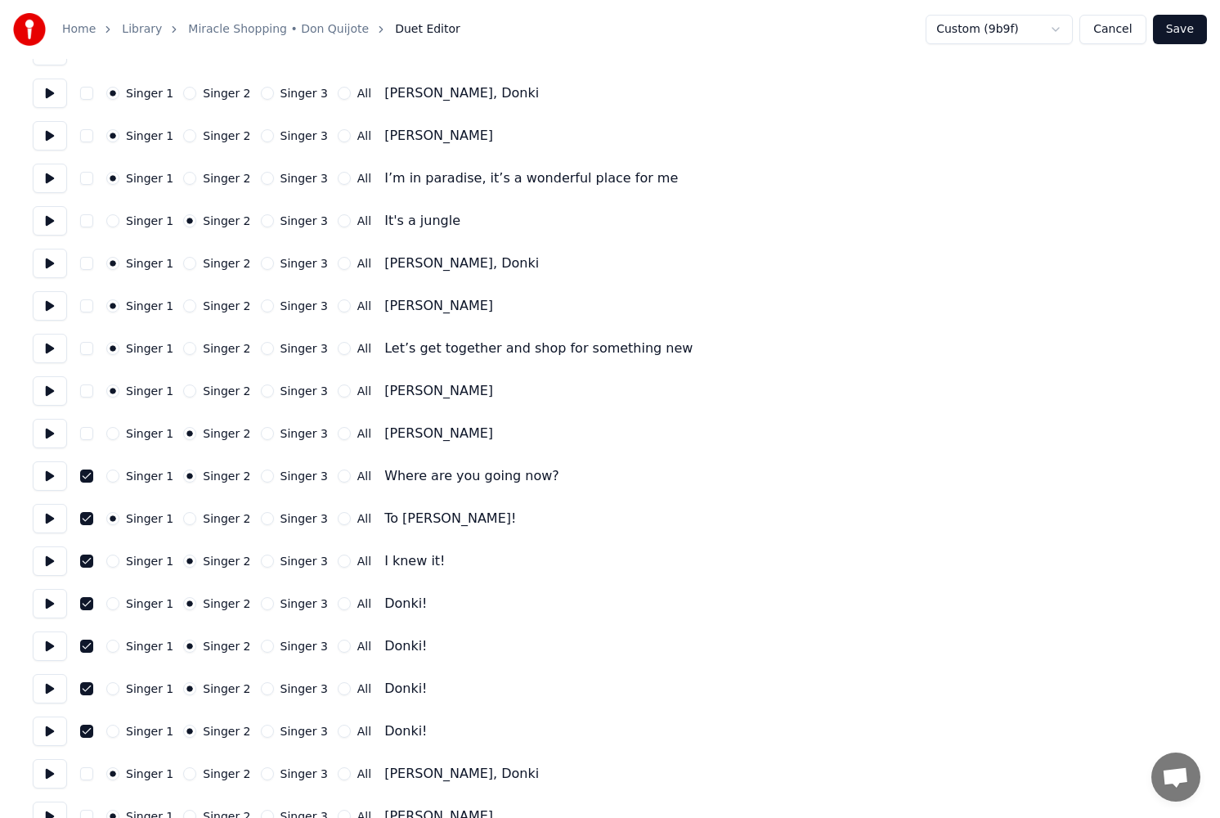
click at [261, 477] on button "Singer 3" at bounding box center [267, 475] width 13 height 13
click at [261, 518] on button "Singer 3" at bounding box center [267, 518] width 13 height 13
click at [261, 565] on button "Singer 3" at bounding box center [267, 561] width 13 height 13
click at [261, 606] on button "Singer 3" at bounding box center [267, 603] width 13 height 13
click at [261, 648] on button "Singer 3" at bounding box center [267, 646] width 13 height 13
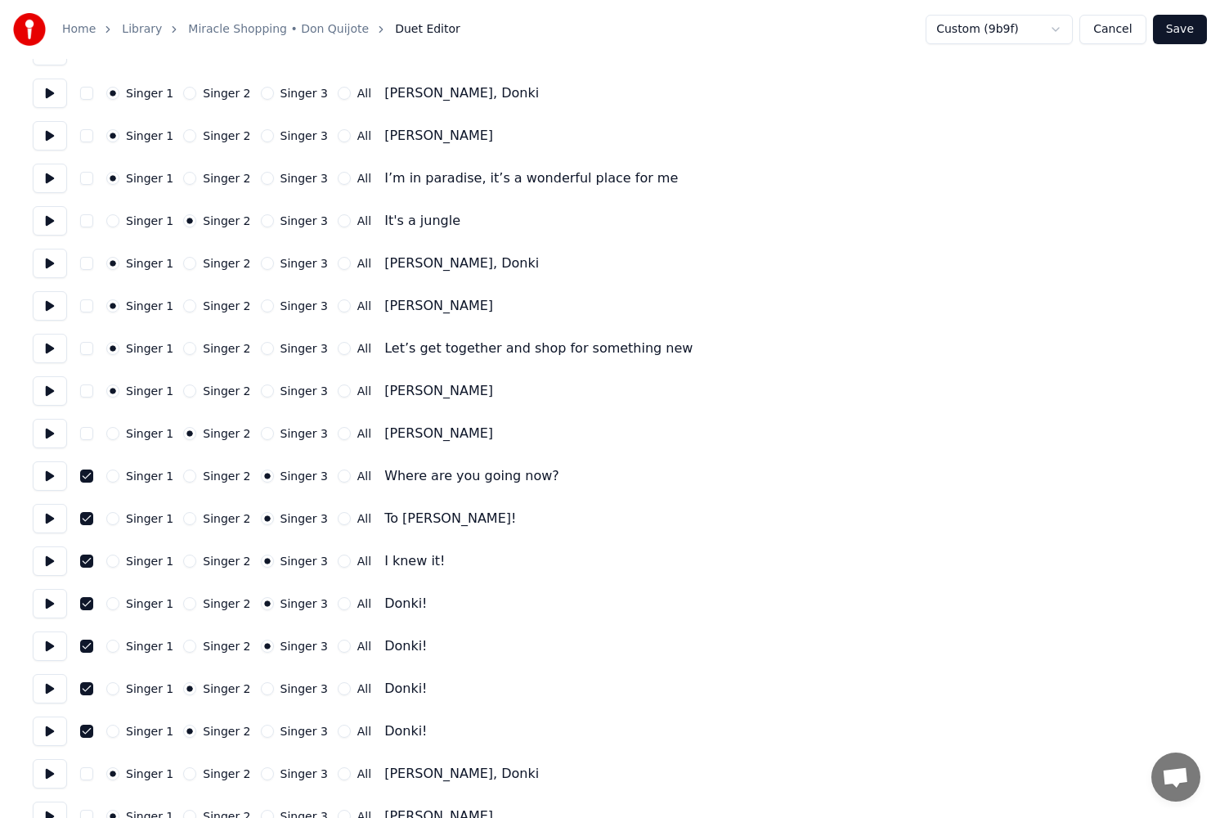
click at [249, 686] on div "Singer 1 Singer 2 Singer 3 All" at bounding box center [238, 688] width 265 height 13
click at [261, 692] on button "Singer 3" at bounding box center [267, 688] width 13 height 13
click at [262, 739] on div "Singer 1 Singer 2 Singer 3 All Donki!" at bounding box center [610, 730] width 1155 height 29
click at [261, 736] on button "Singer 3" at bounding box center [267, 731] width 13 height 13
click at [1181, 29] on button "Save" at bounding box center [1180, 29] width 54 height 29
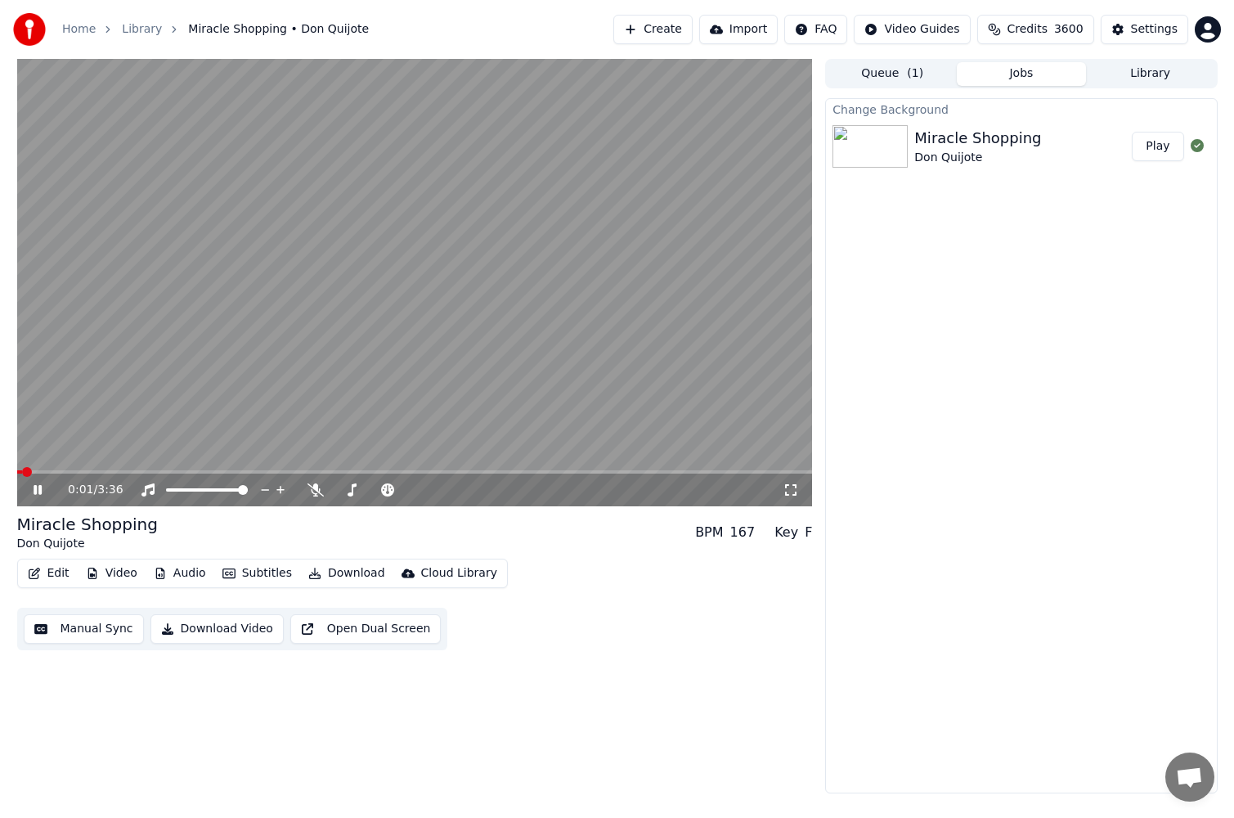
click at [47, 487] on icon at bounding box center [49, 489] width 38 height 13
click at [256, 474] on span at bounding box center [415, 471] width 796 height 3
click at [347, 471] on span at bounding box center [415, 471] width 796 height 3
click at [410, 470] on span at bounding box center [415, 471] width 796 height 3
click at [428, 471] on span at bounding box center [415, 471] width 796 height 3
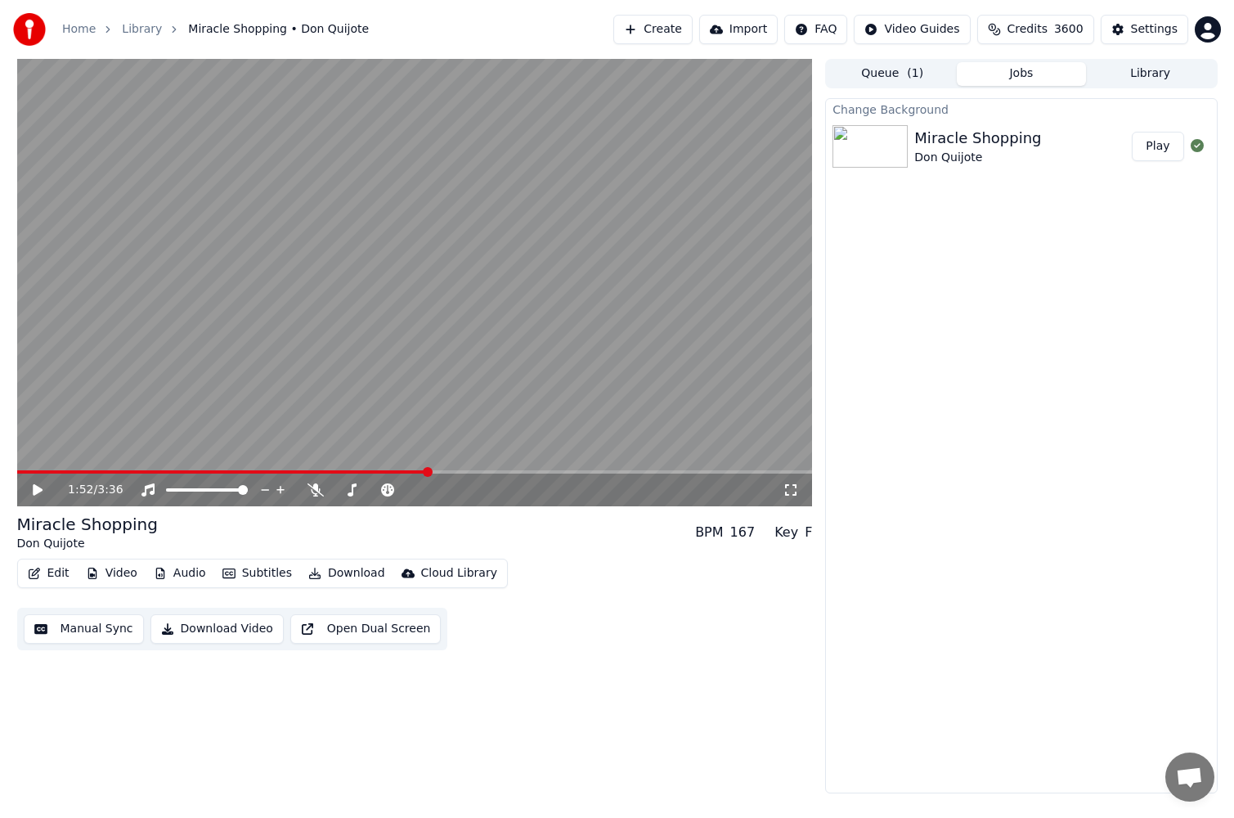
click at [446, 471] on span at bounding box center [415, 471] width 796 height 3
click at [479, 472] on span at bounding box center [415, 471] width 796 height 3
click at [499, 471] on span at bounding box center [415, 471] width 796 height 3
click at [37, 487] on icon at bounding box center [38, 489] width 10 height 11
click at [37, 487] on icon at bounding box center [49, 489] width 38 height 13
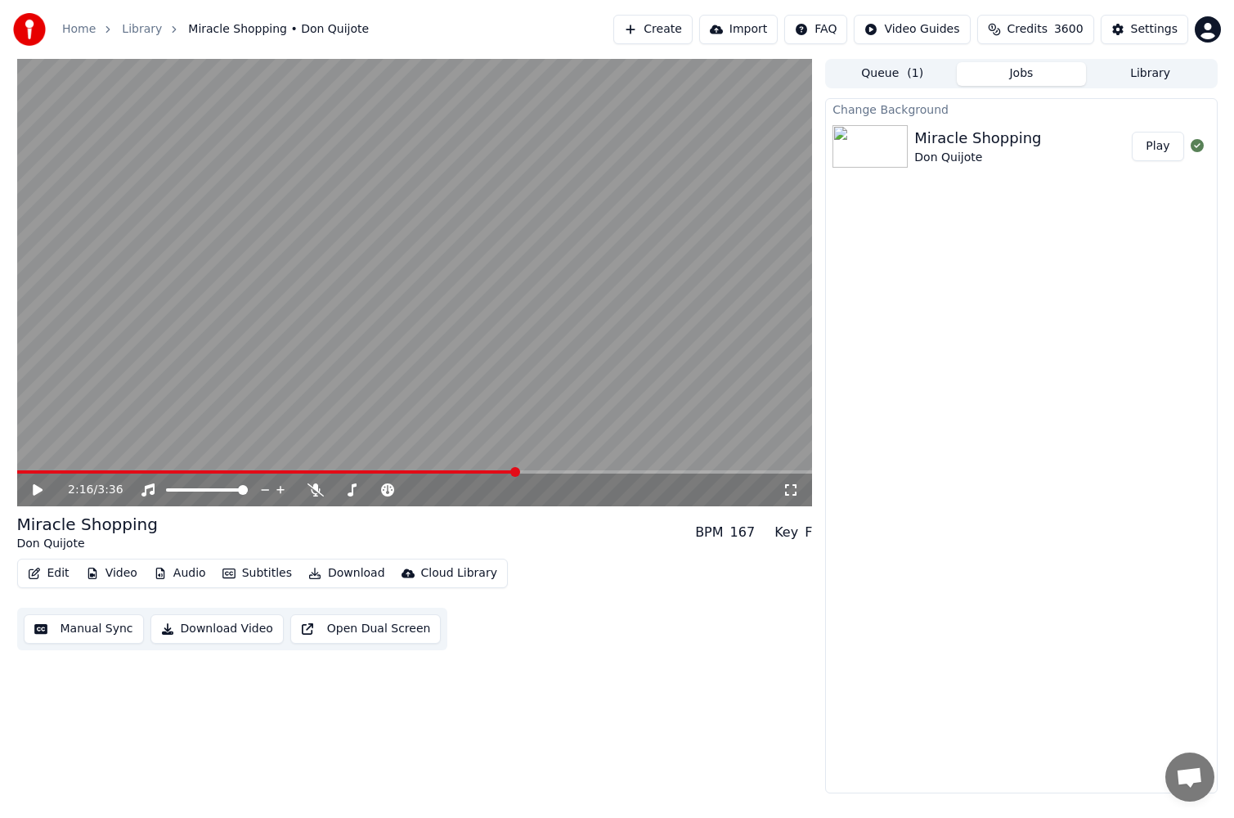
click at [43, 571] on button "Edit" at bounding box center [48, 573] width 55 height 23
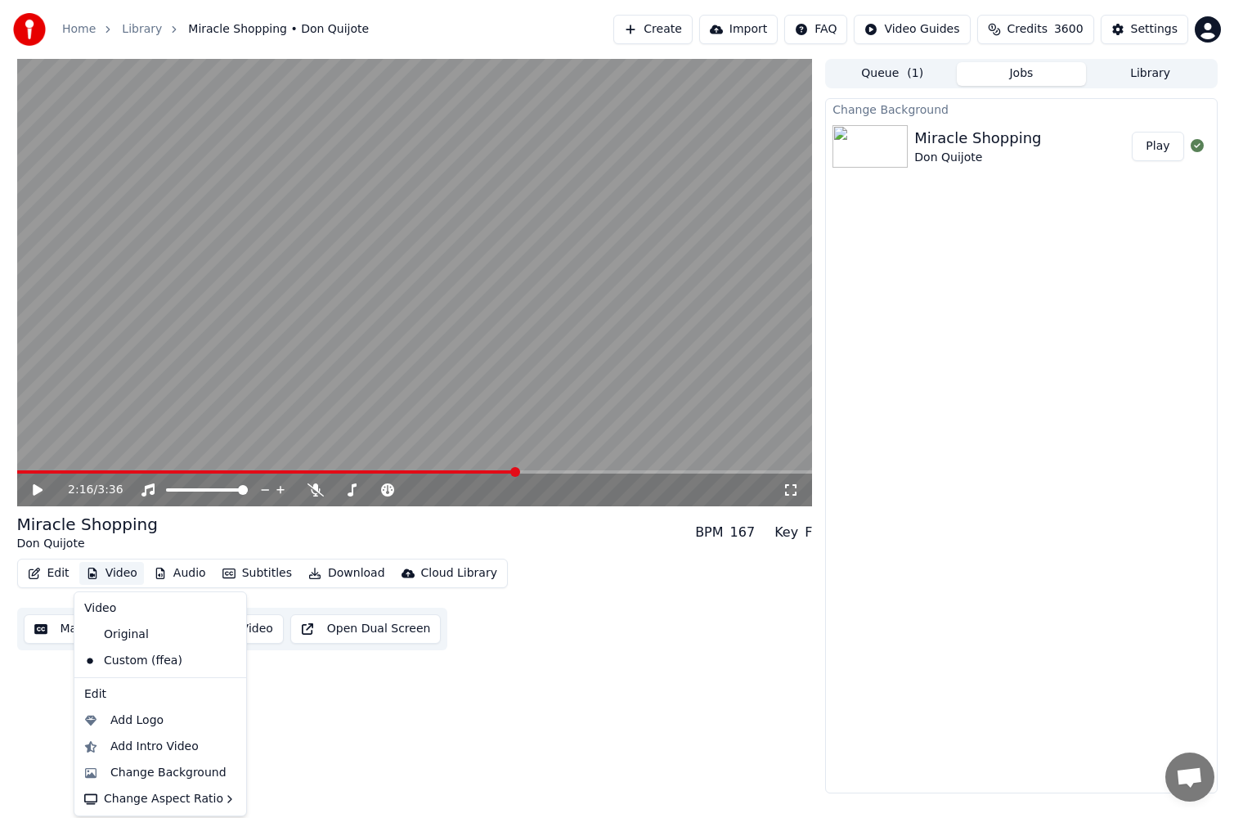
click at [53, 630] on button "Manual Sync" at bounding box center [84, 628] width 120 height 29
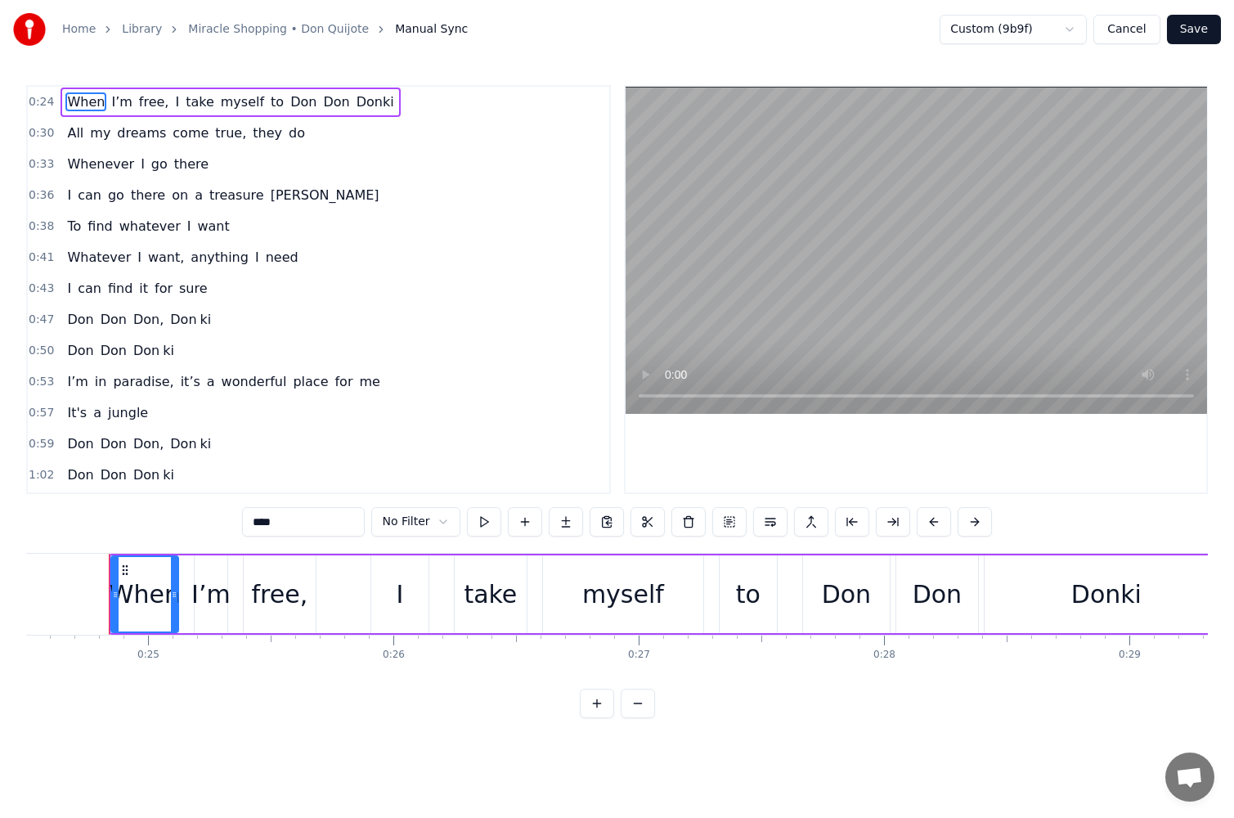
scroll to position [355, 0]
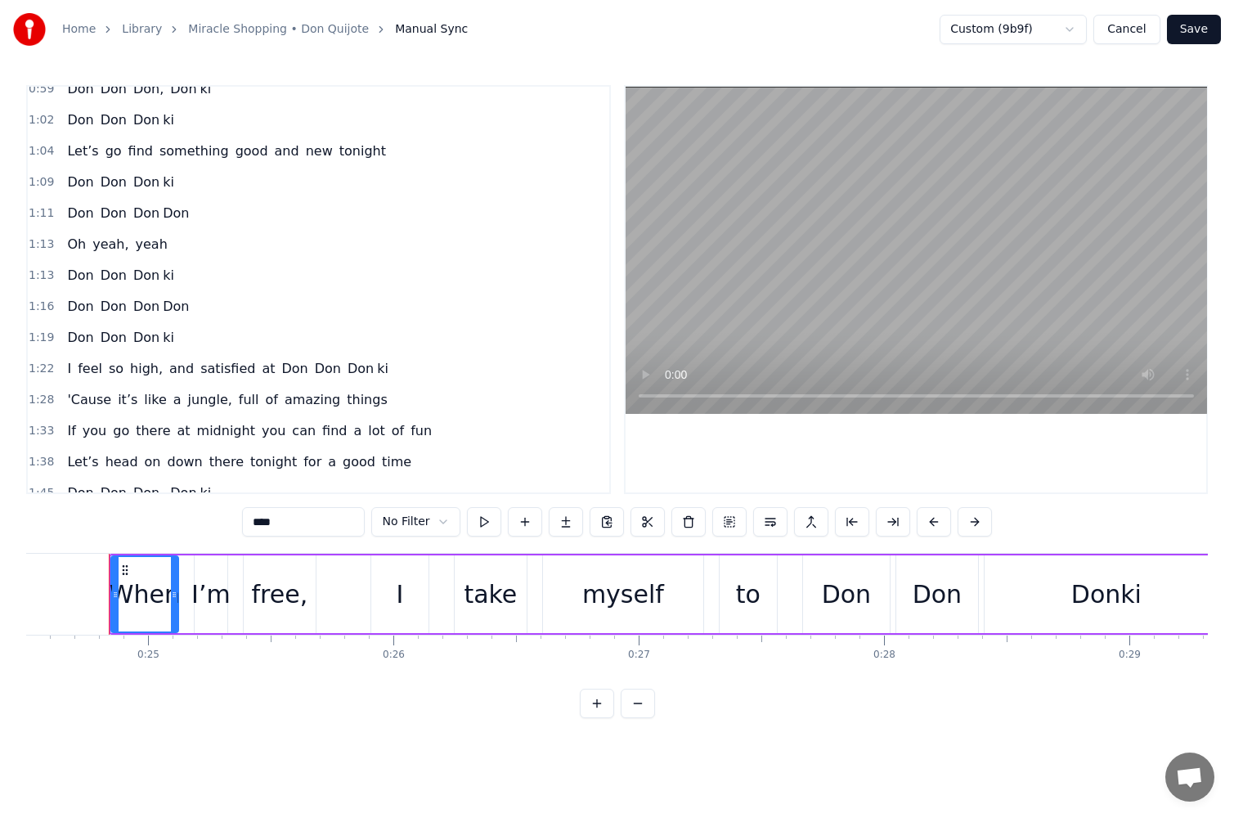
click at [121, 329] on div "Don Don Don ki" at bounding box center [120, 337] width 119 height 29
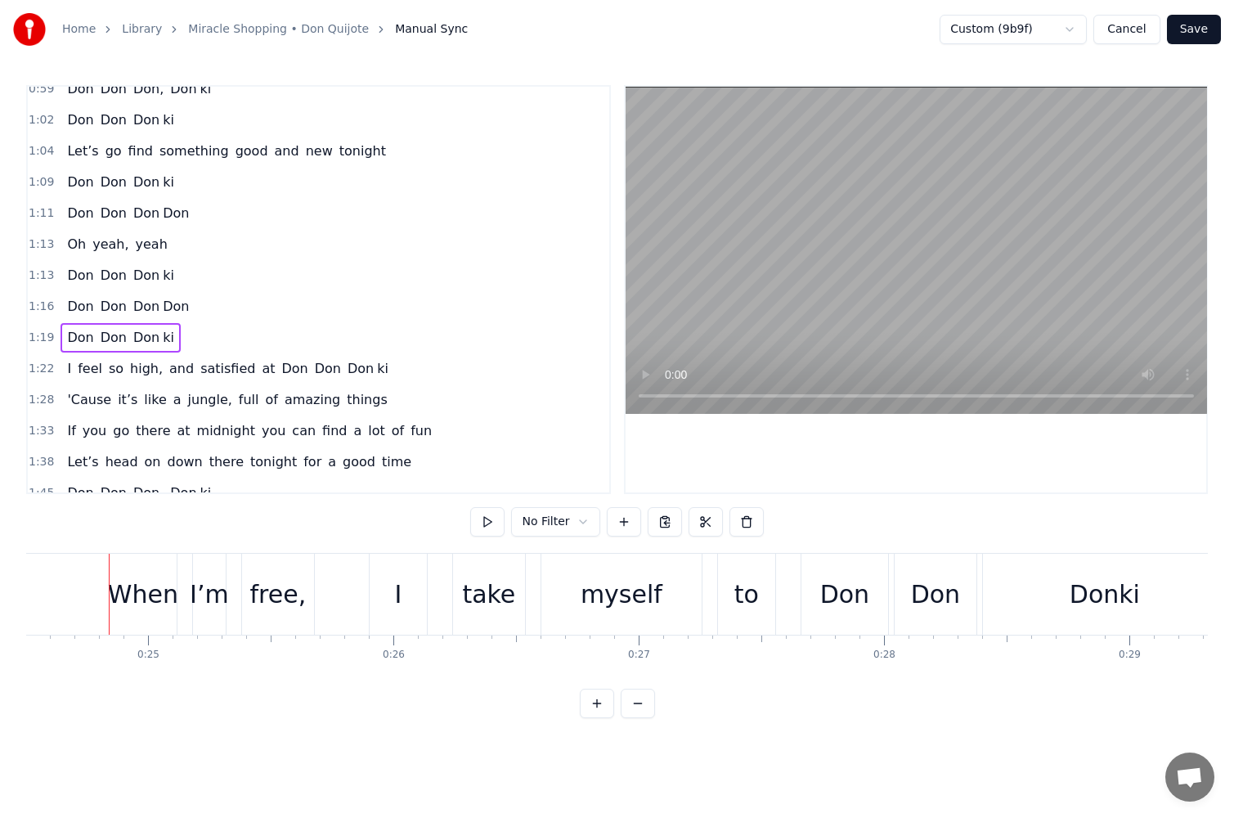
scroll to position [0, 19443]
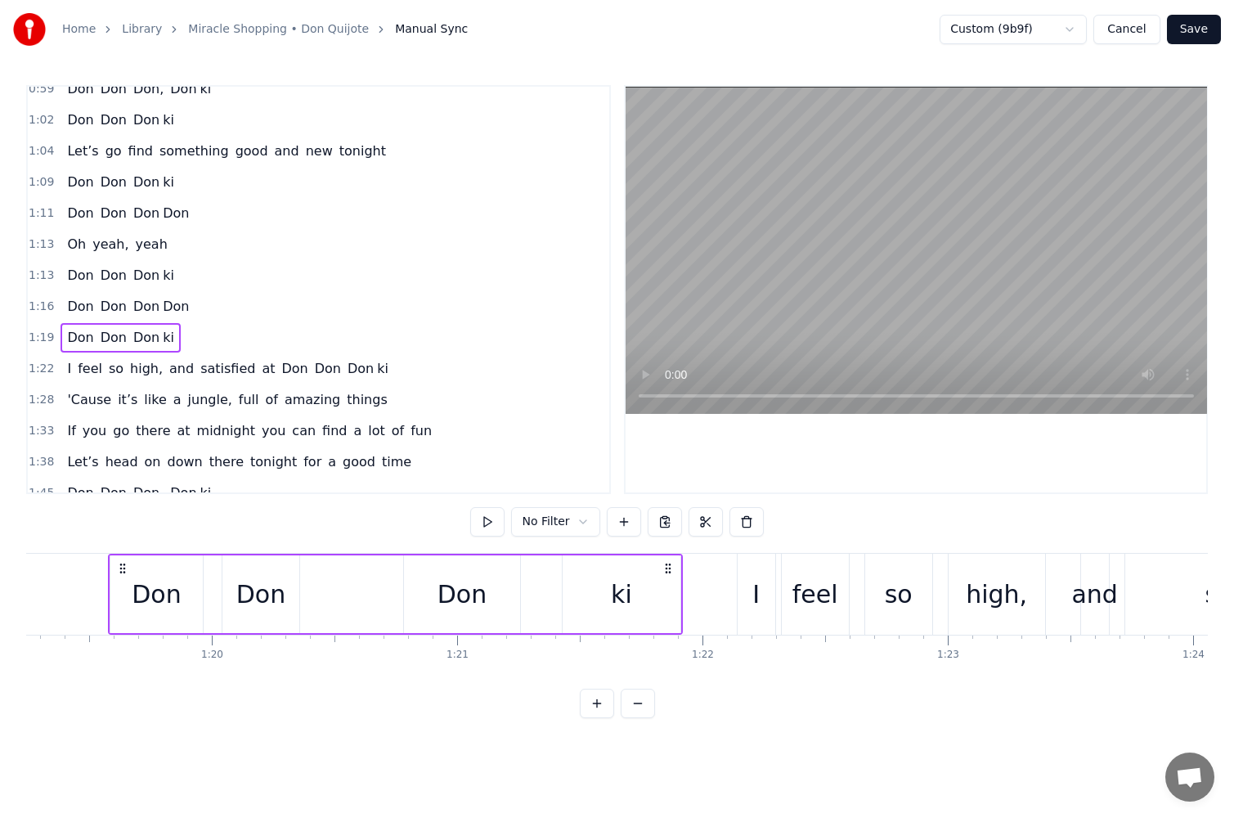
click at [548, 586] on div "[PERSON_NAME]" at bounding box center [542, 594] width 278 height 78
click at [662, 525] on button at bounding box center [665, 521] width 34 height 29
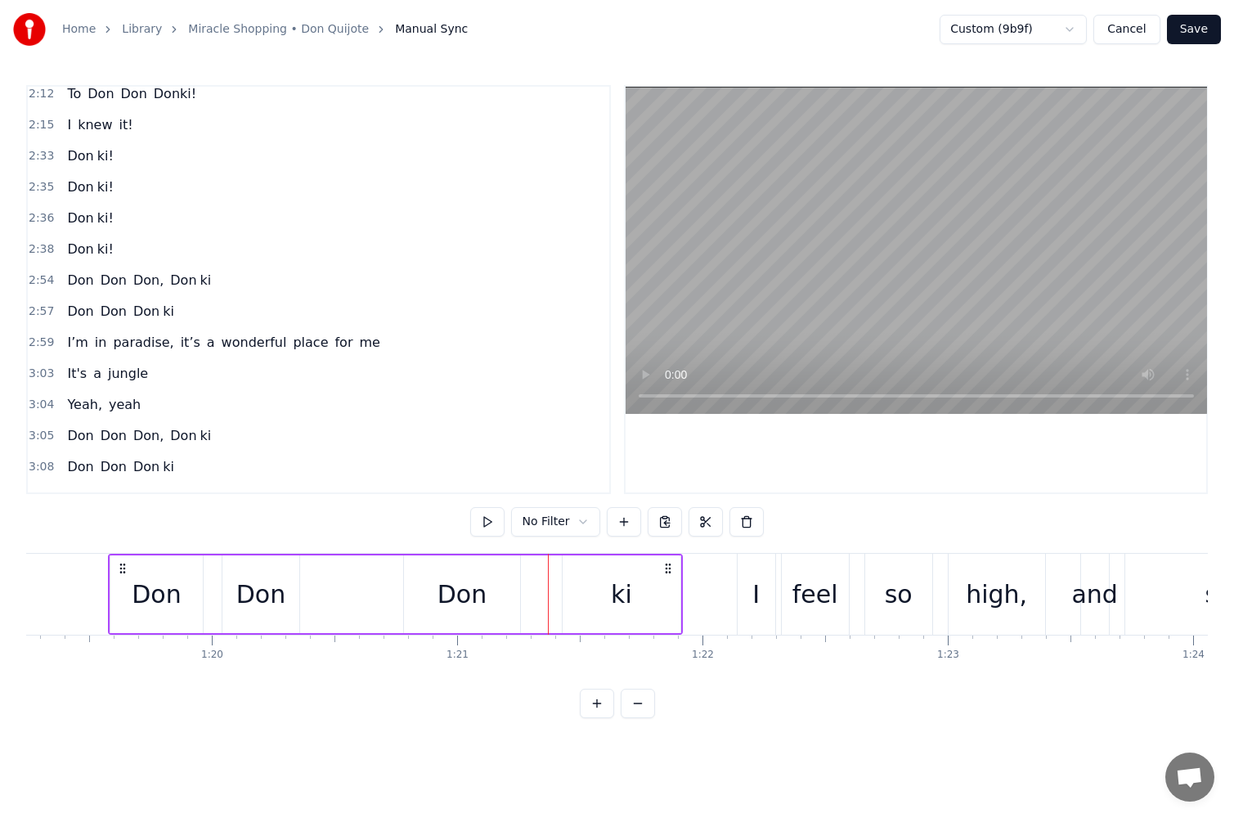
scroll to position [820, 0]
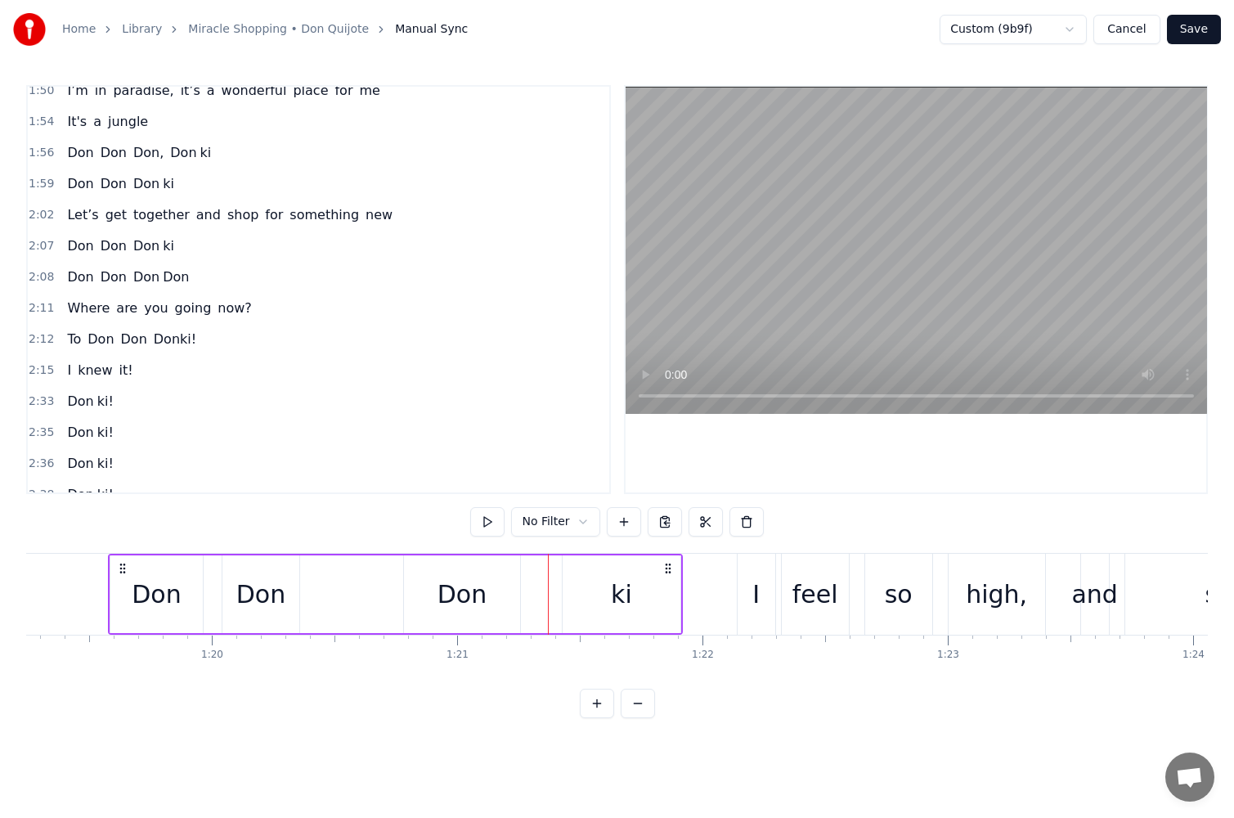
click at [177, 282] on span "Don" at bounding box center [175, 276] width 29 height 19
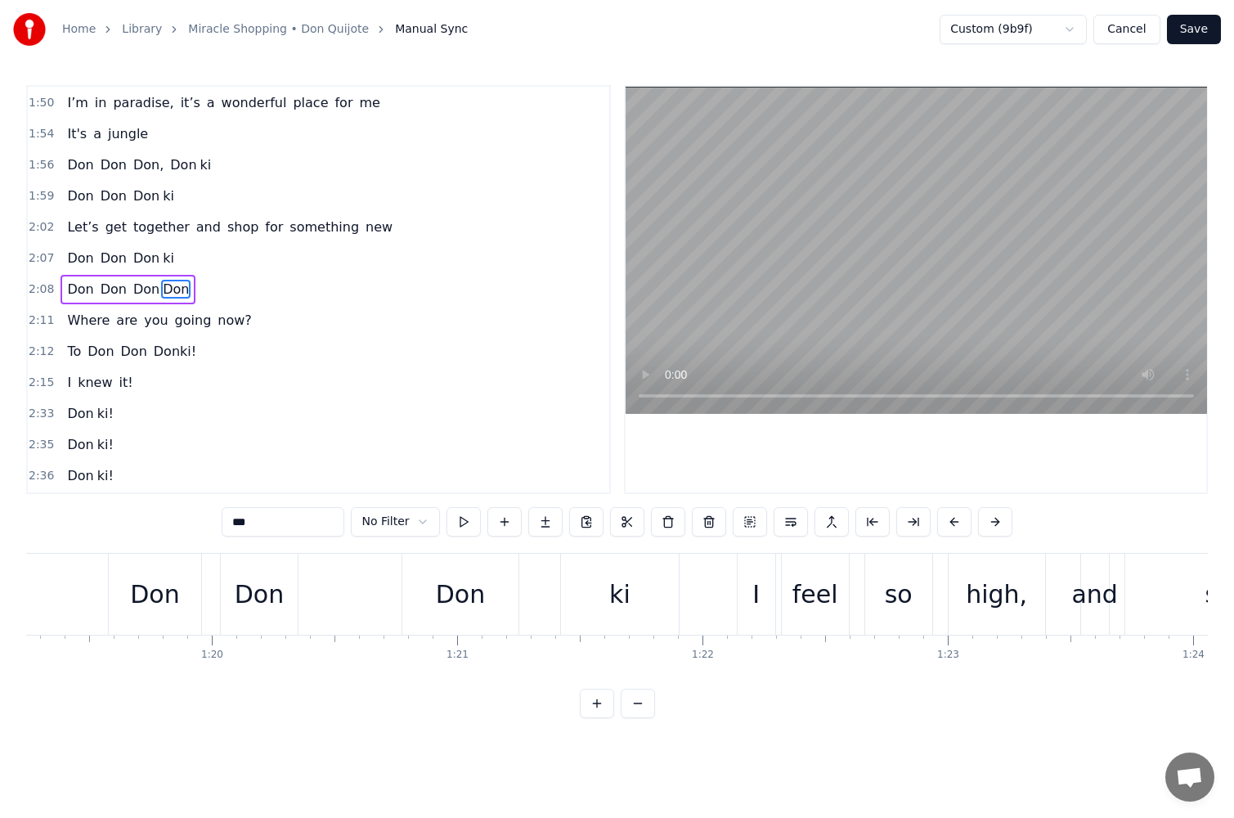
scroll to position [0, 31902]
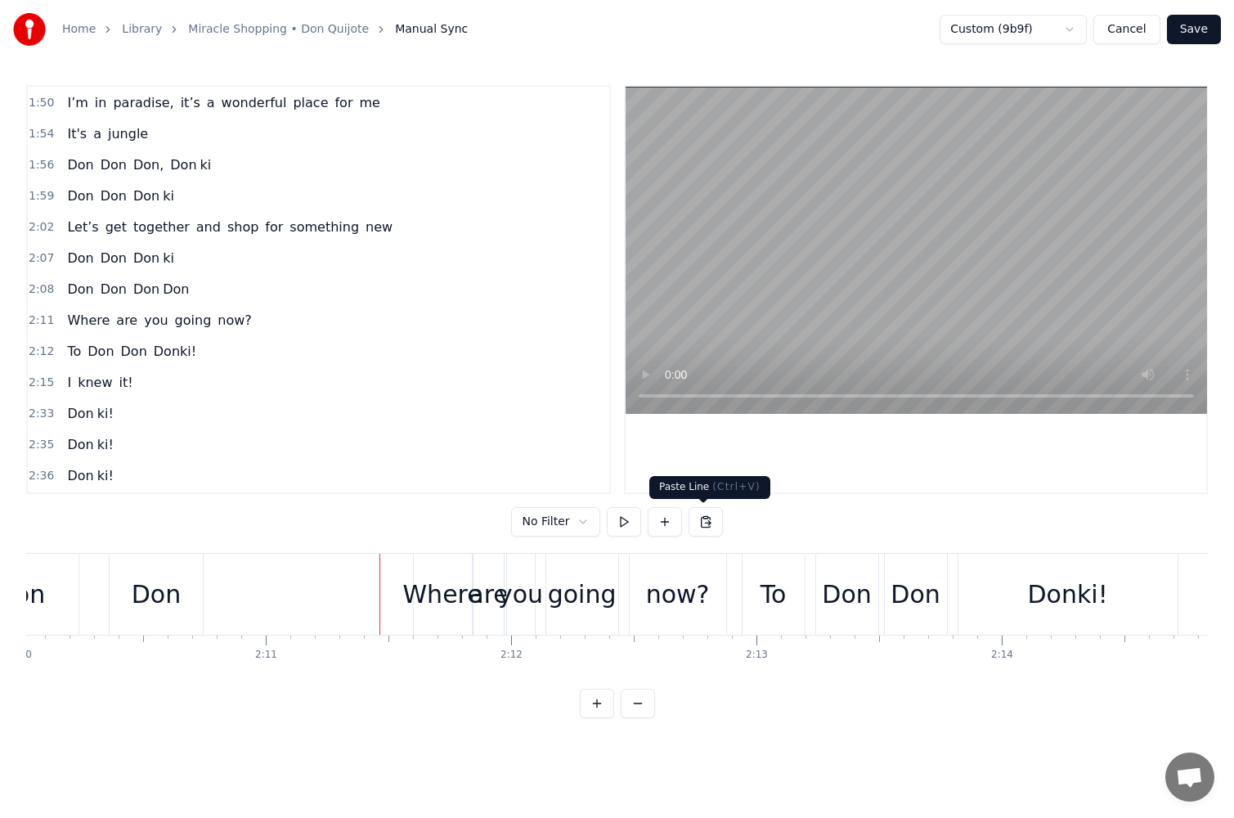
click at [707, 527] on button at bounding box center [706, 521] width 34 height 29
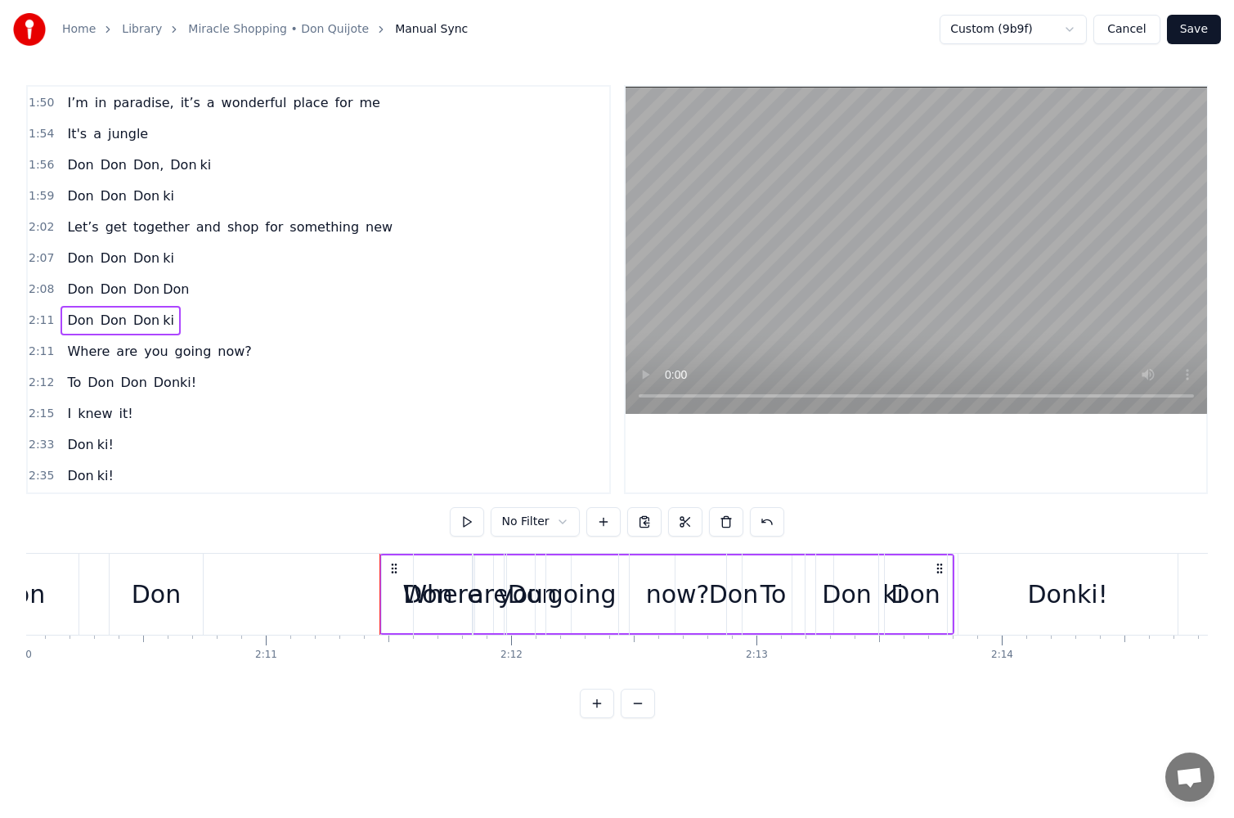
click at [555, 520] on html "Home Library Miracle Shopping • Don Quijote Manual Sync Custom (9b9f) Cancel Sa…" at bounding box center [617, 372] width 1234 height 744
